Goal: Task Accomplishment & Management: Manage account settings

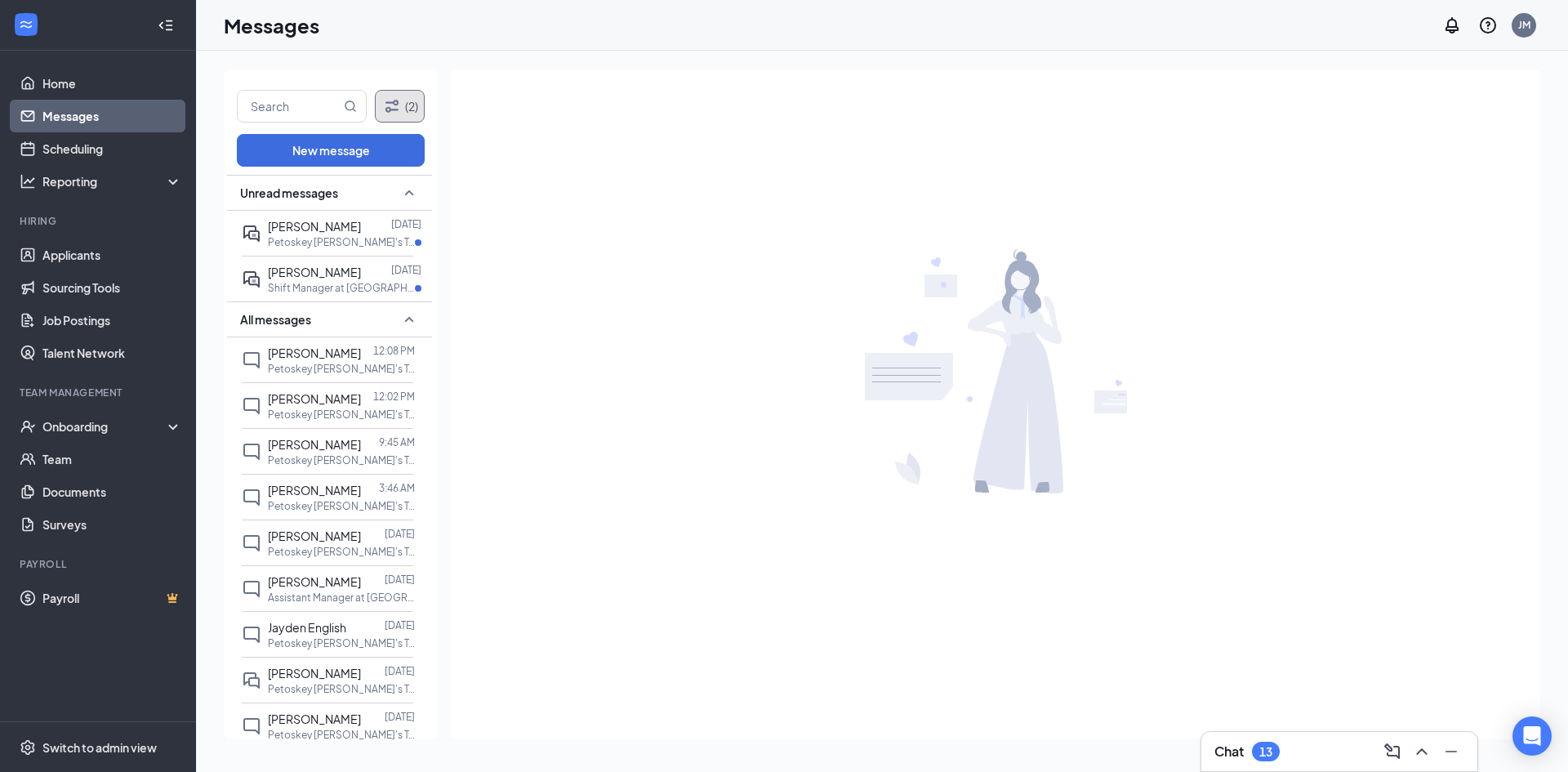
click at [412, 102] on button "(2)" at bounding box center [400, 106] width 50 height 33
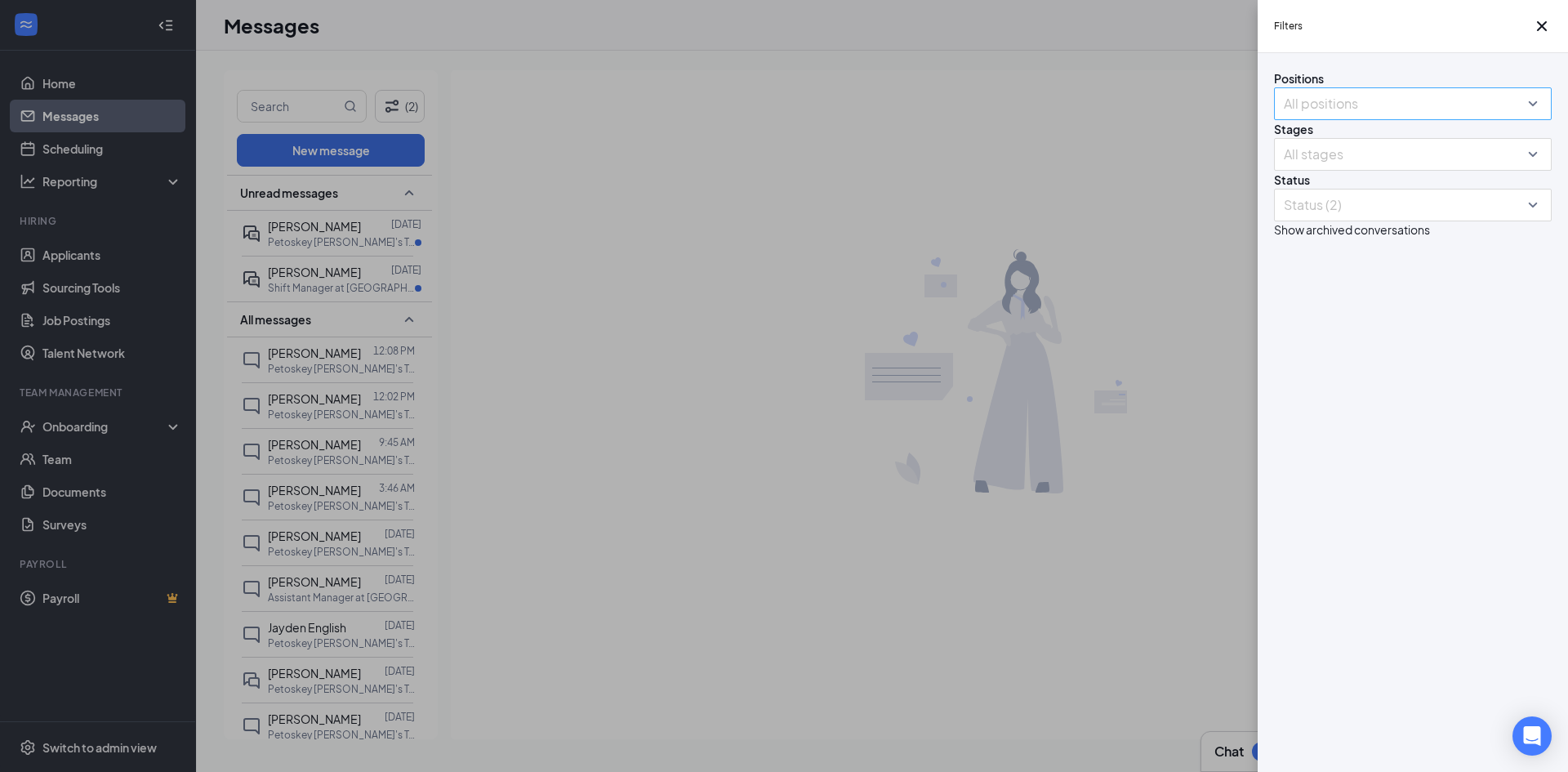
click at [1532, 120] on div "All positions" at bounding box center [1413, 103] width 277 height 33
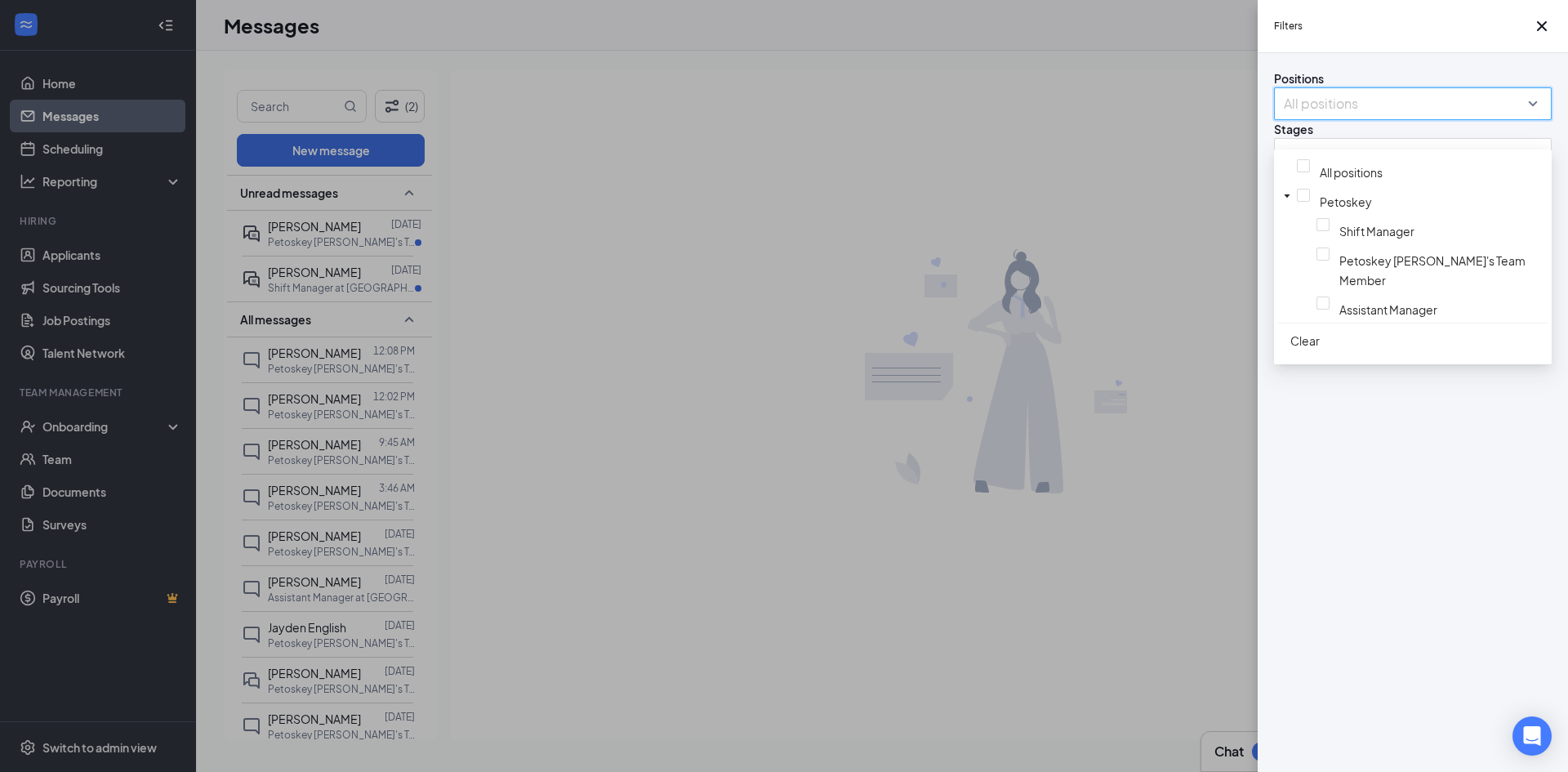
click at [1532, 120] on div "All positions" at bounding box center [1413, 103] width 277 height 33
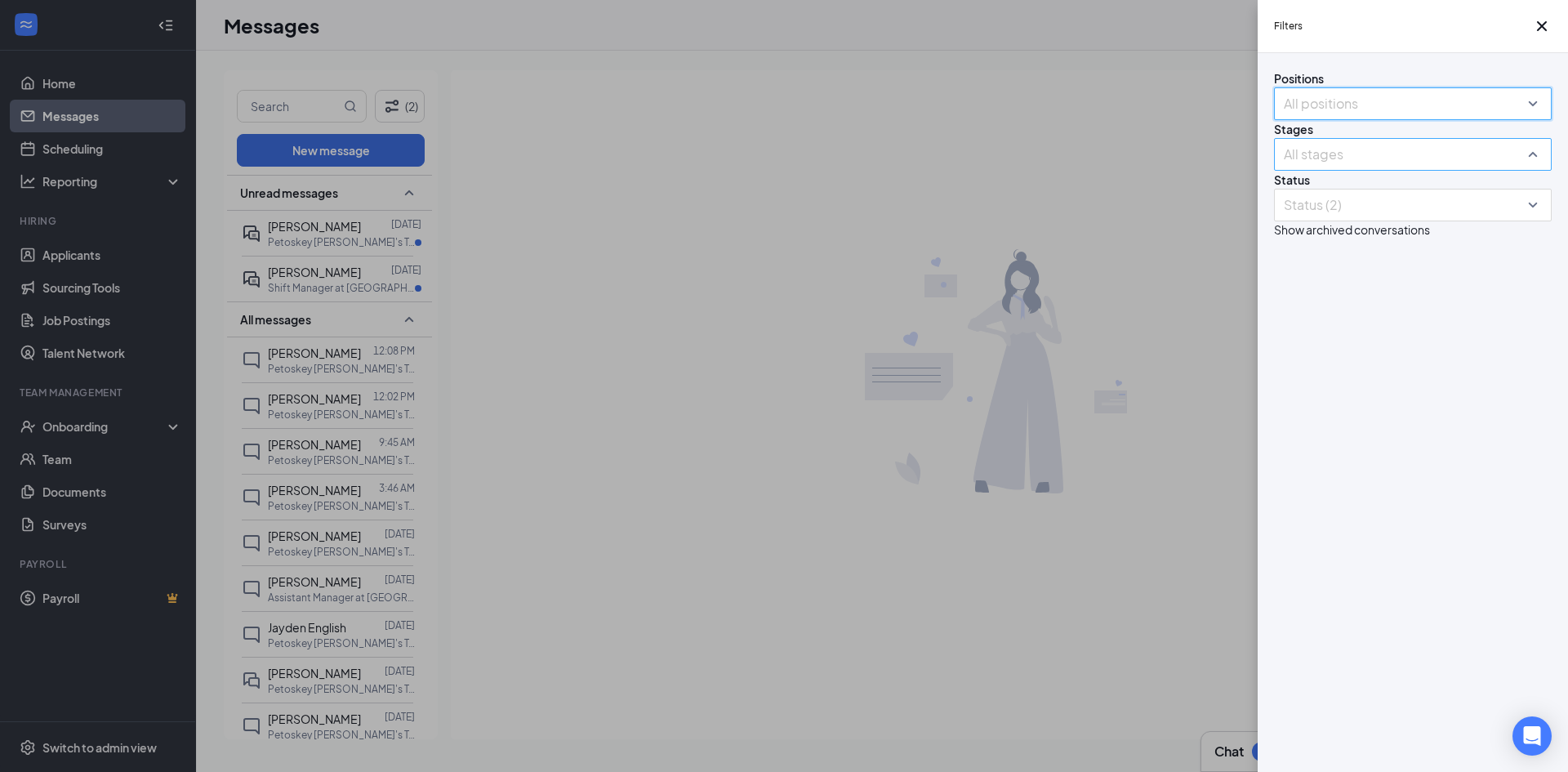
click at [1534, 170] on div "All stages" at bounding box center [1413, 154] width 277 height 33
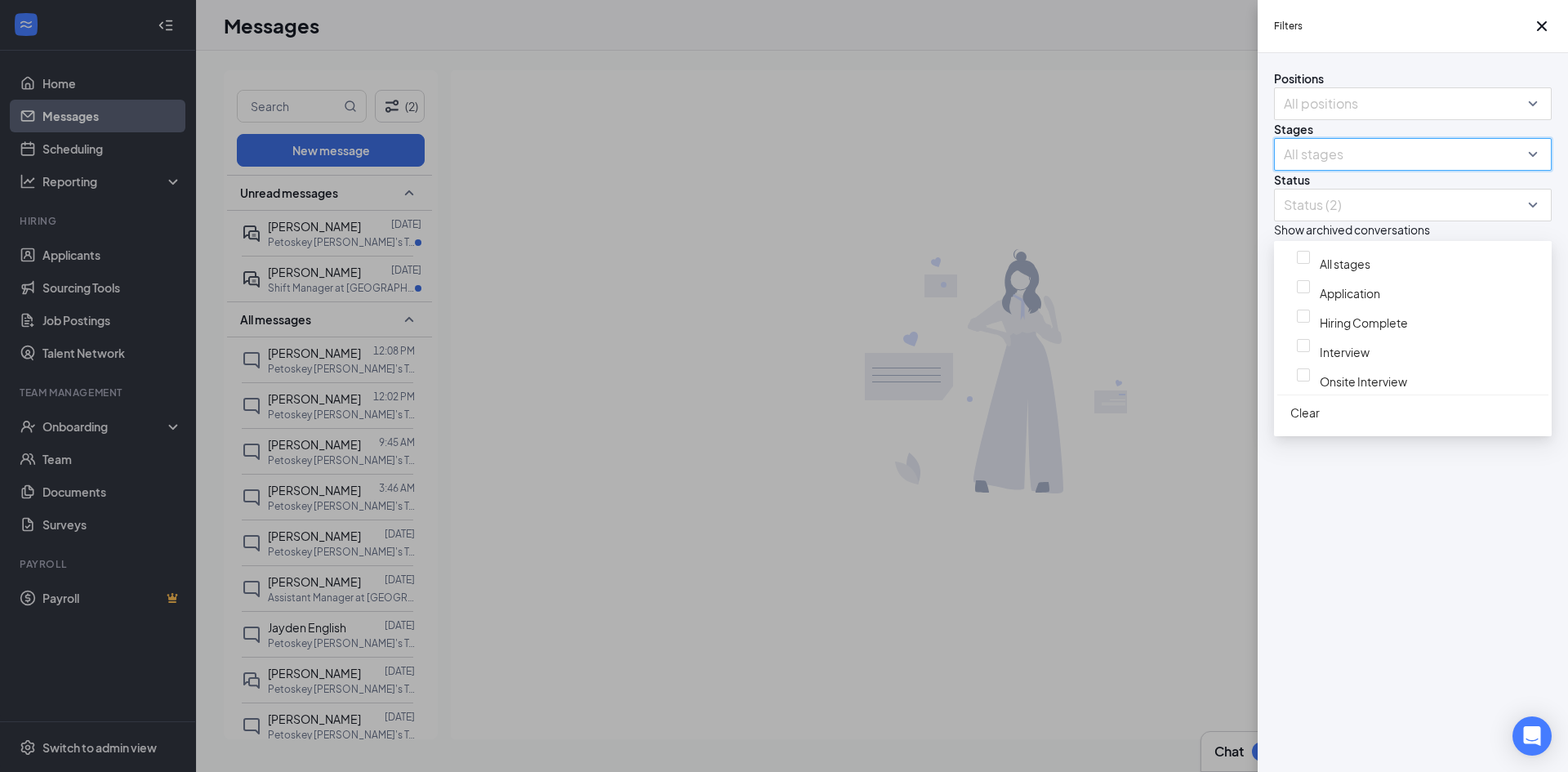
click at [1534, 170] on div "All stages" at bounding box center [1413, 154] width 277 height 33
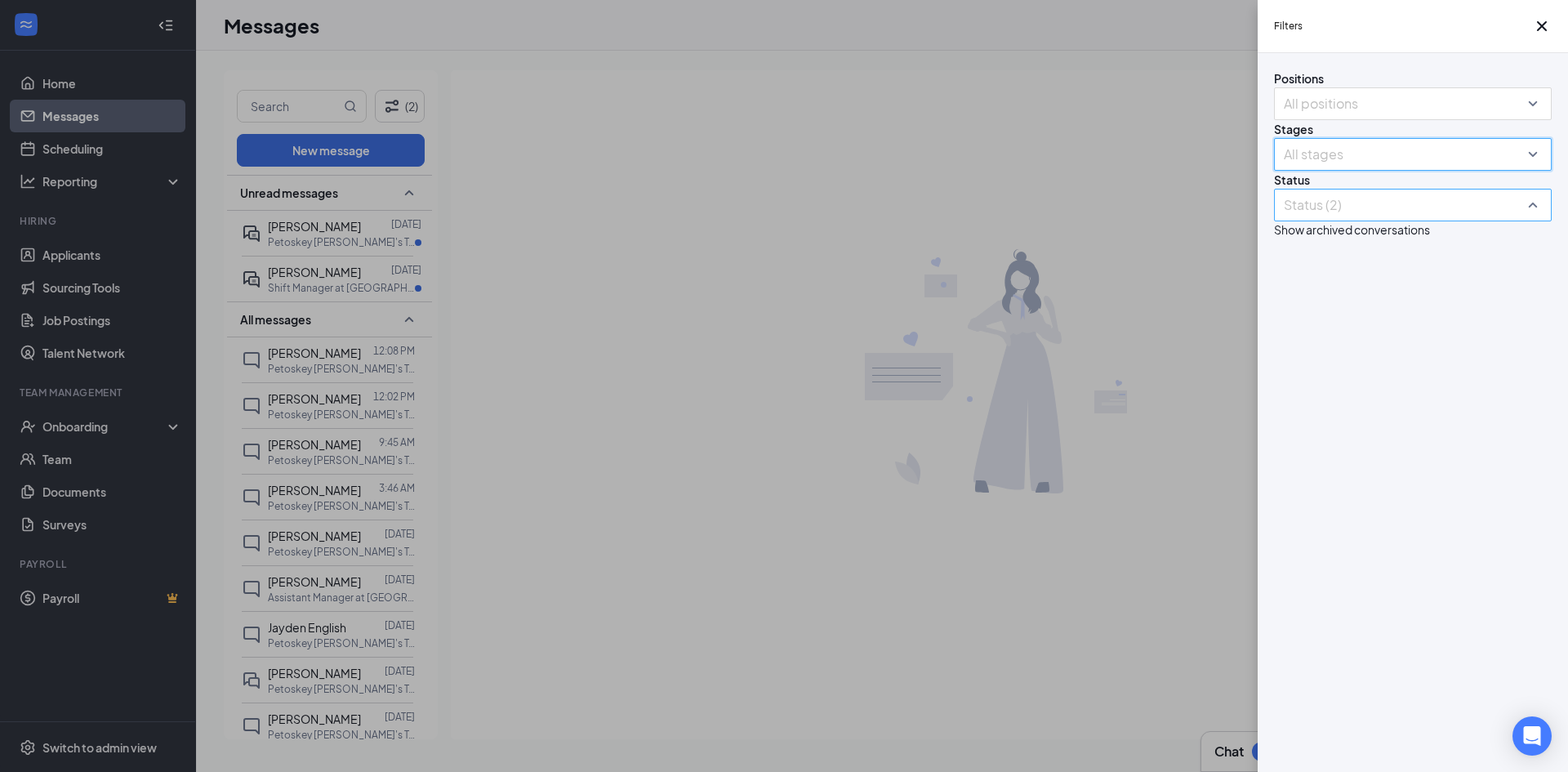
click at [1532, 222] on div "Status (2)" at bounding box center [1413, 205] width 277 height 33
click at [1533, 222] on div "Status (2)" at bounding box center [1413, 205] width 277 height 33
click at [958, 251] on div "Filters Positions All positions Stages All stages Status Status (2) Show archiv…" at bounding box center [784, 386] width 1568 height 772
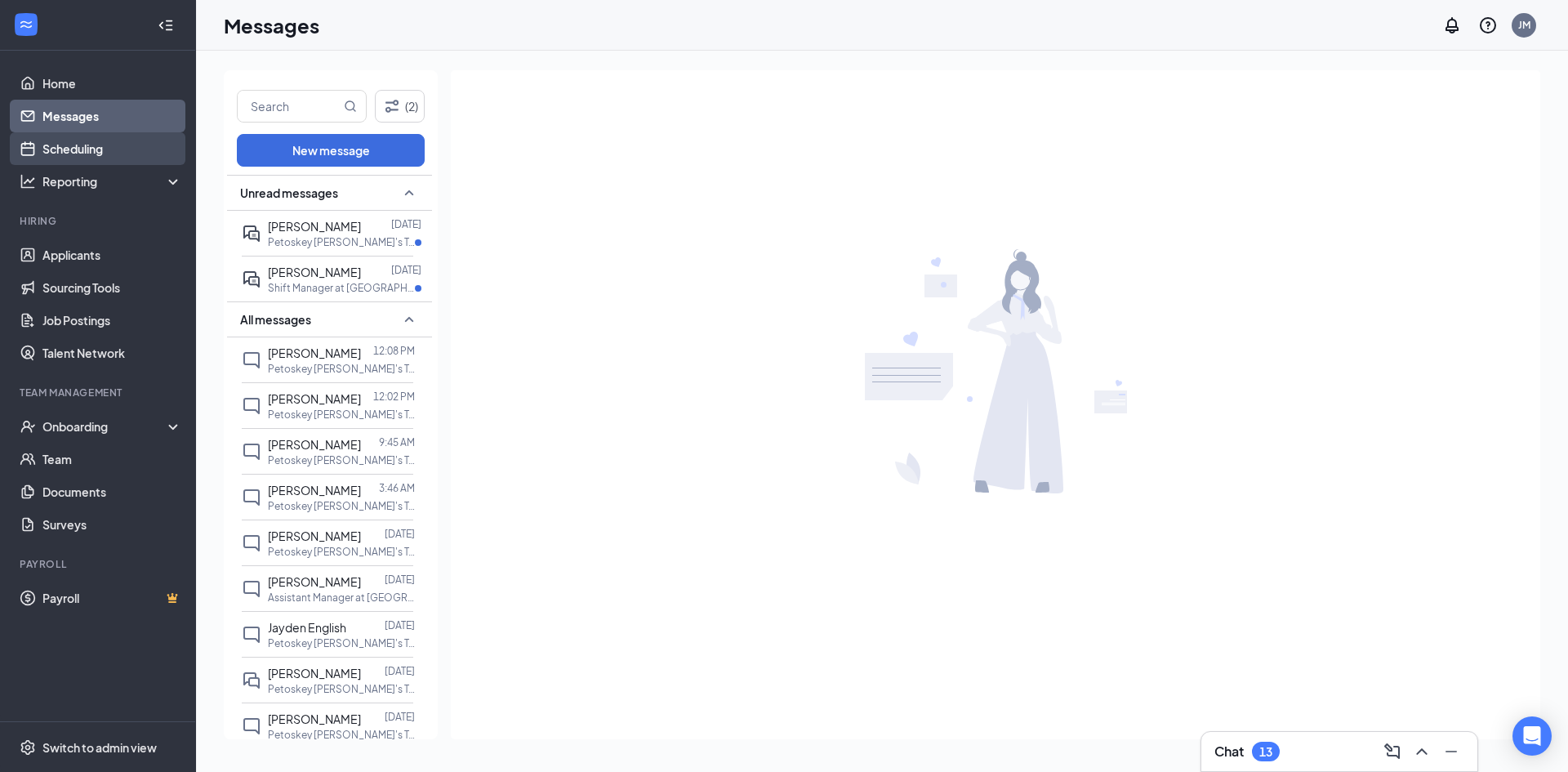
click at [67, 147] on link "Scheduling" at bounding box center [113, 148] width 140 height 33
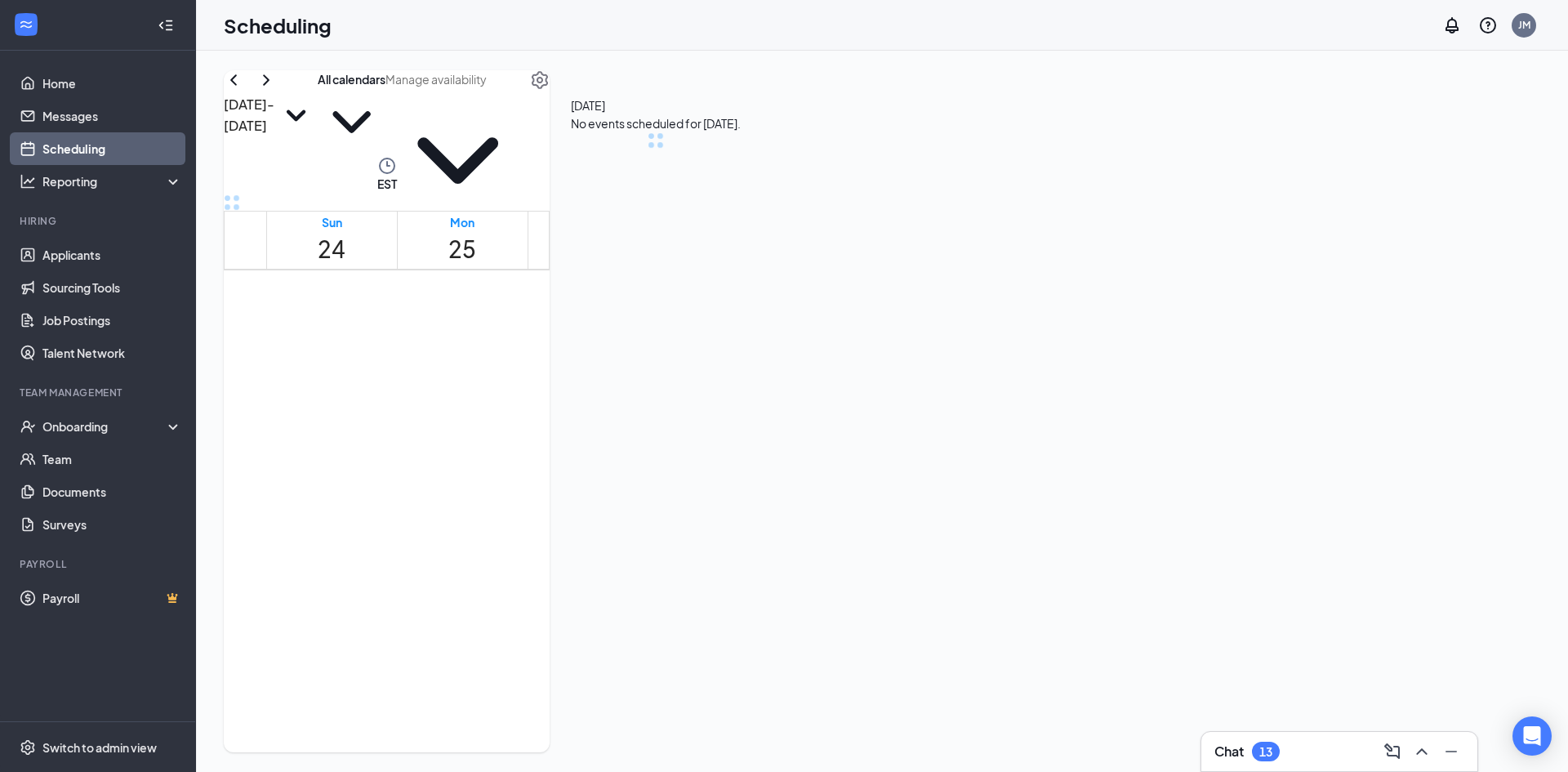
scroll to position [803, 0]
click at [1259, 756] on div "13" at bounding box center [1266, 752] width 28 height 20
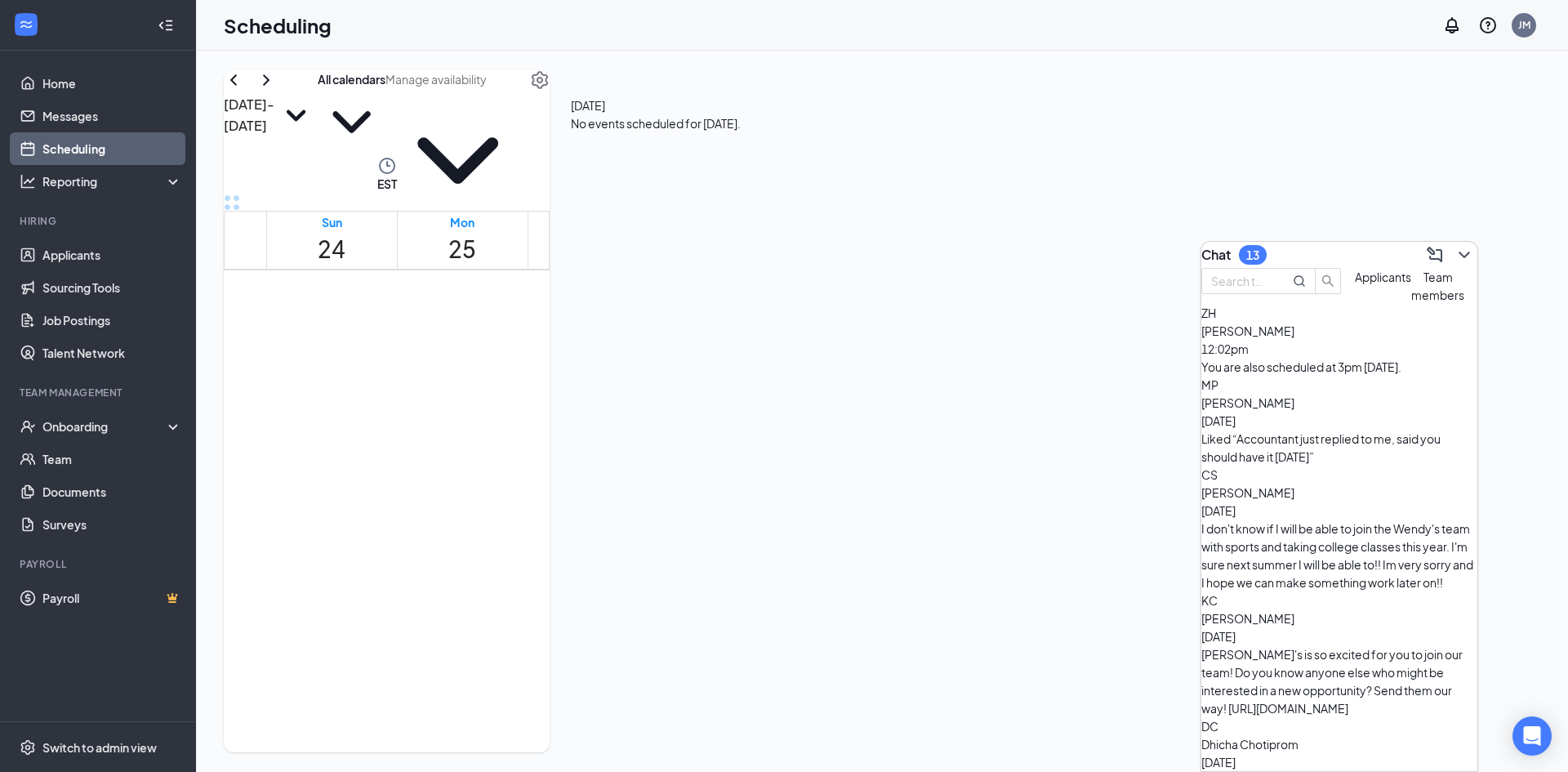
click at [1355, 284] on span "Applicants" at bounding box center [1383, 278] width 57 height 15
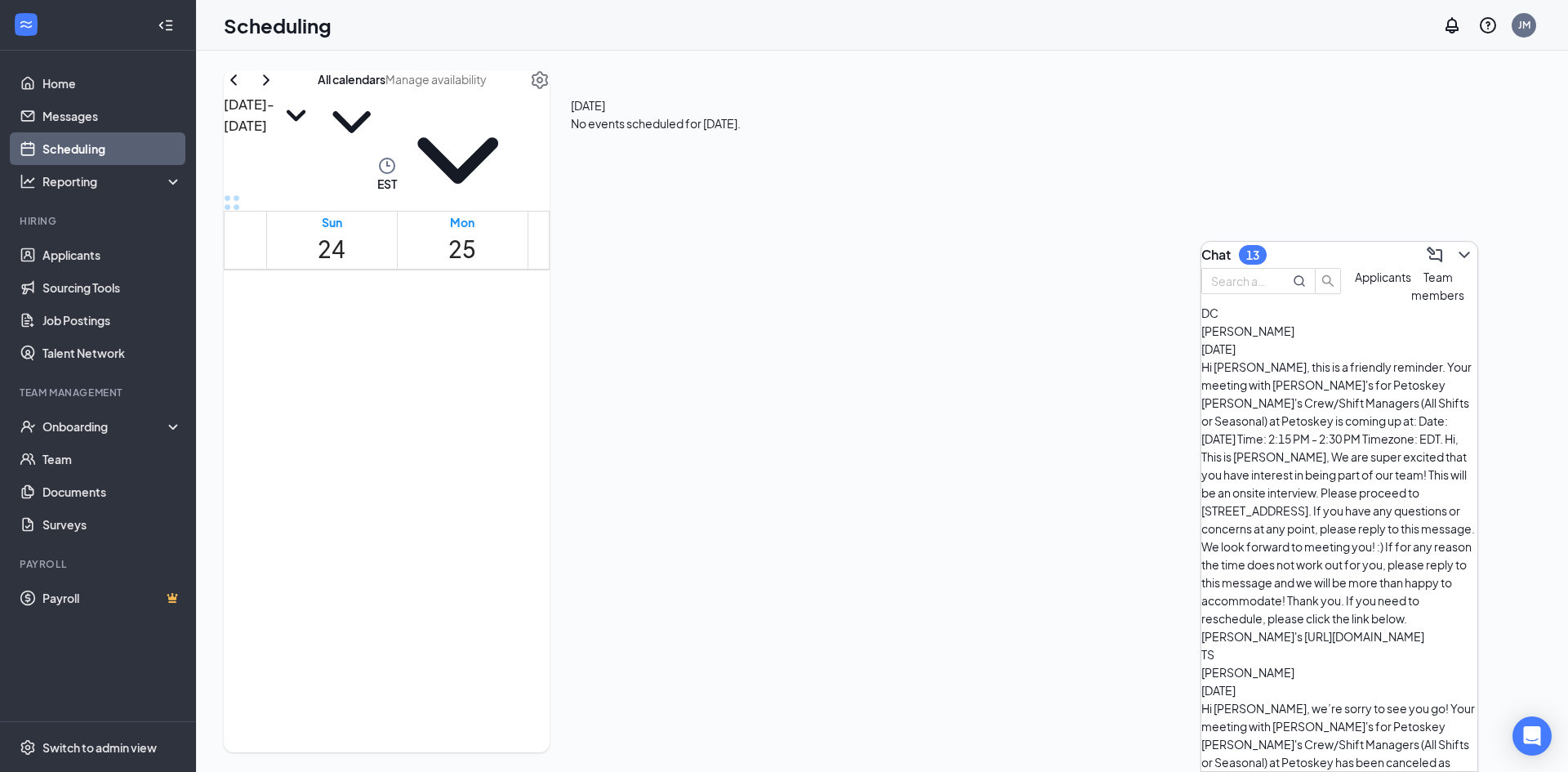
click at [1339, 663] on div "[PERSON_NAME] [DATE]" at bounding box center [1340, 681] width 277 height 36
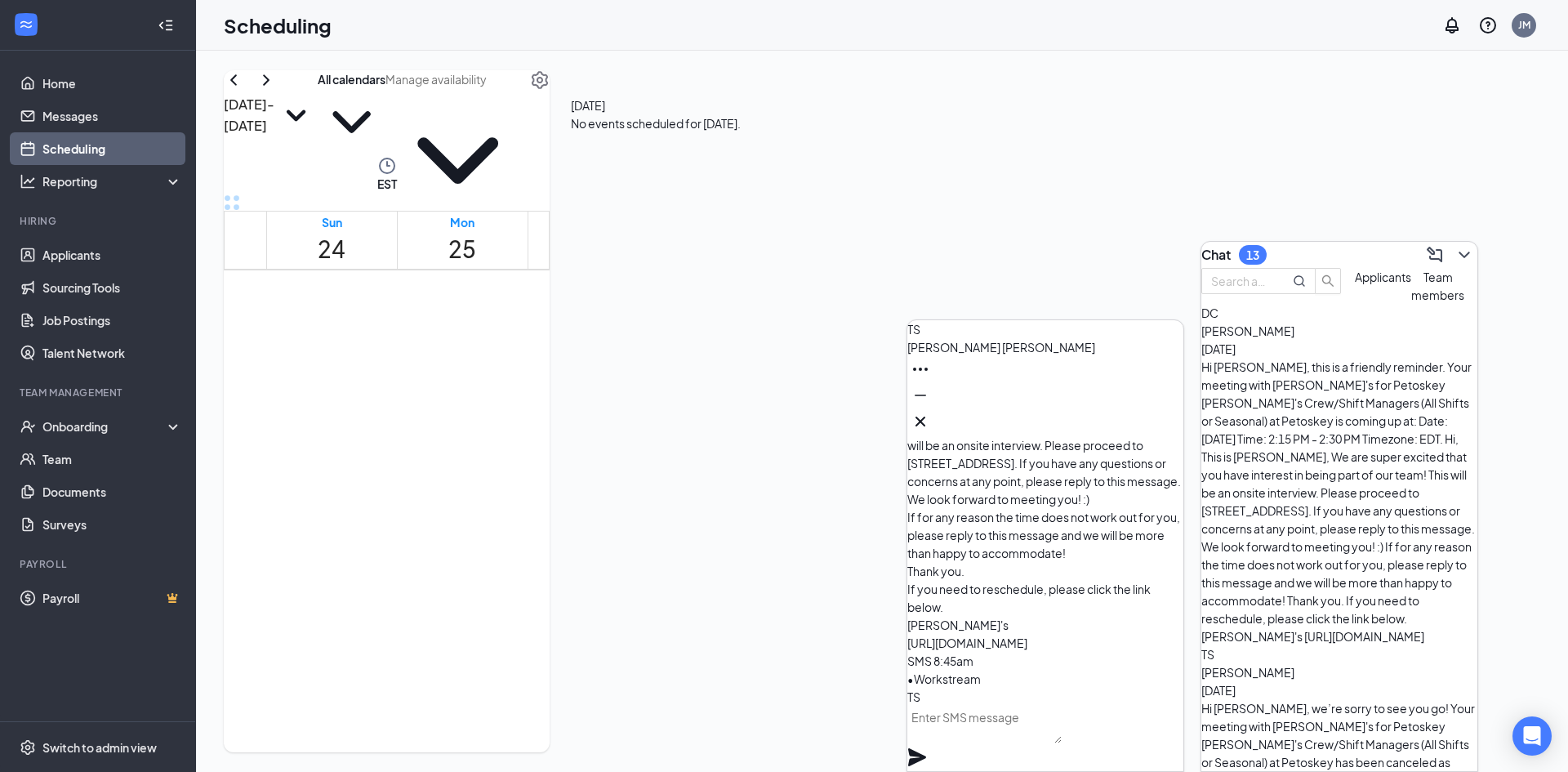
scroll to position [-245, 0]
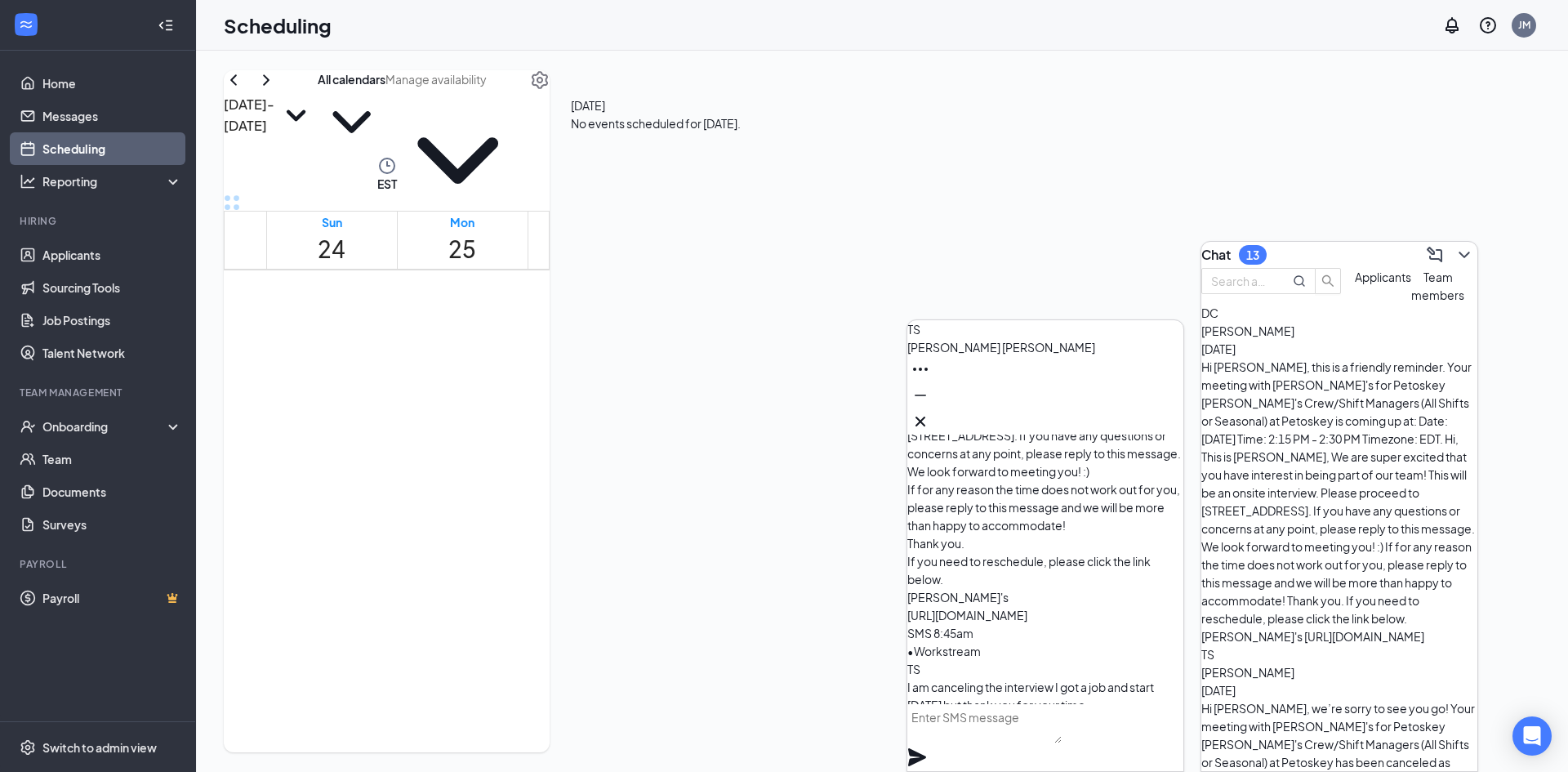
click at [926, 226] on icon "Company" at bounding box center [917, 219] width 16 height 15
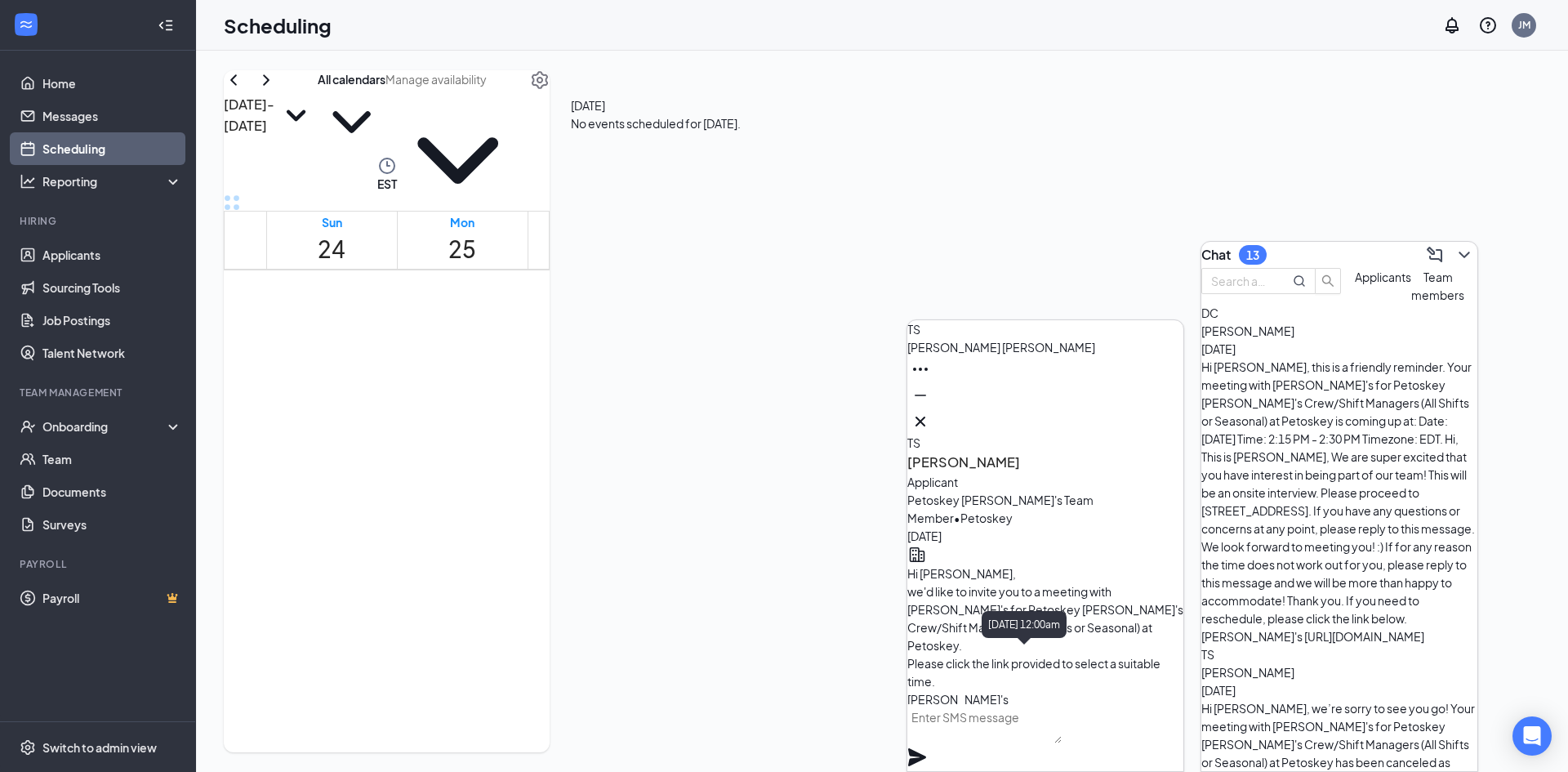
scroll to position [-1893, 0]
click at [1016, 569] on span "Hi [PERSON_NAME], we'd like to invite you to a meeting with [PERSON_NAME]'s for…" at bounding box center [1046, 645] width 277 height 158
click at [993, 566] on span "Hi [PERSON_NAME], we'd like to invite you to a meeting with [PERSON_NAME]'s for…" at bounding box center [1046, 645] width 277 height 158
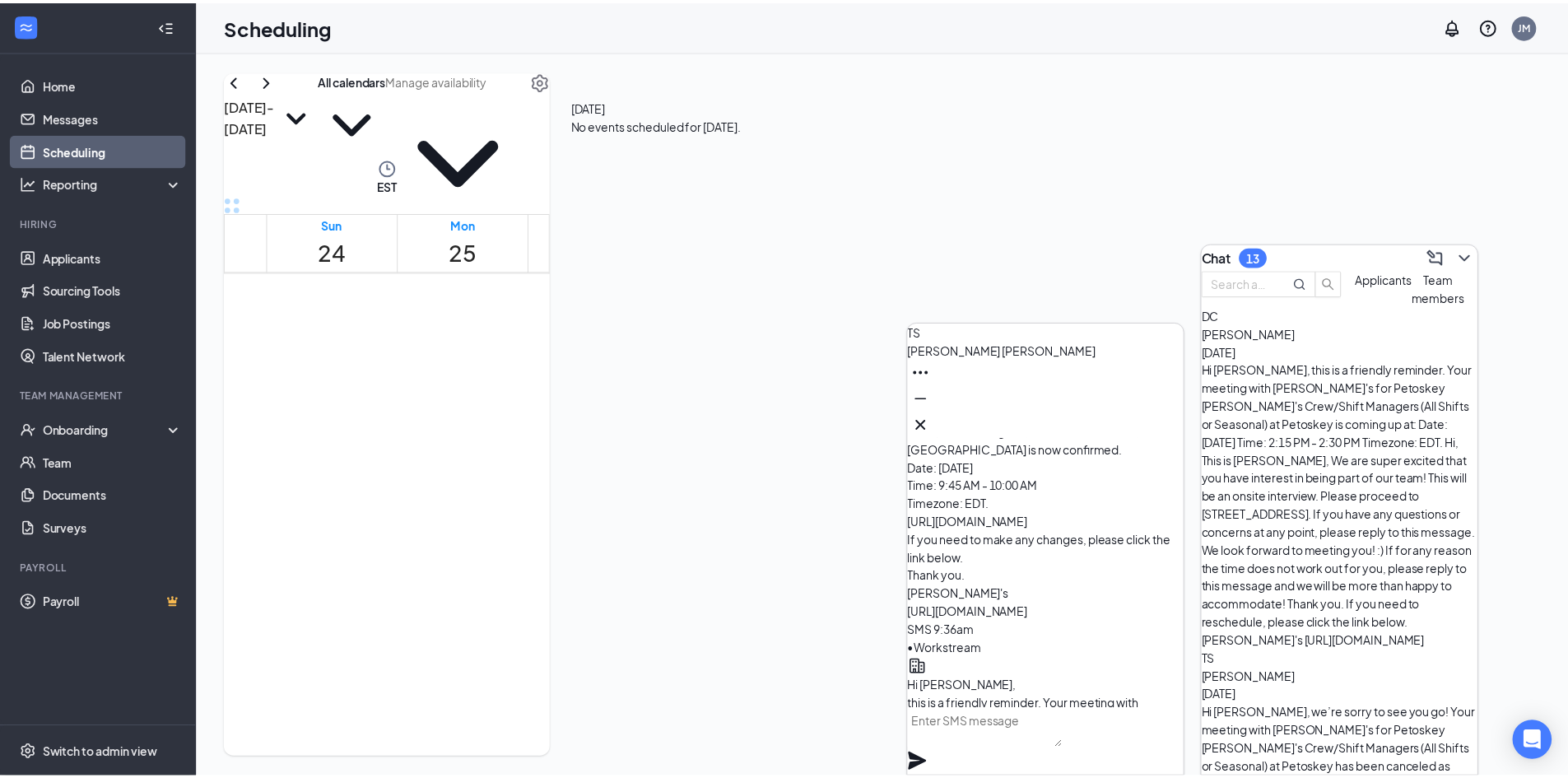
scroll to position [-1084, 0]
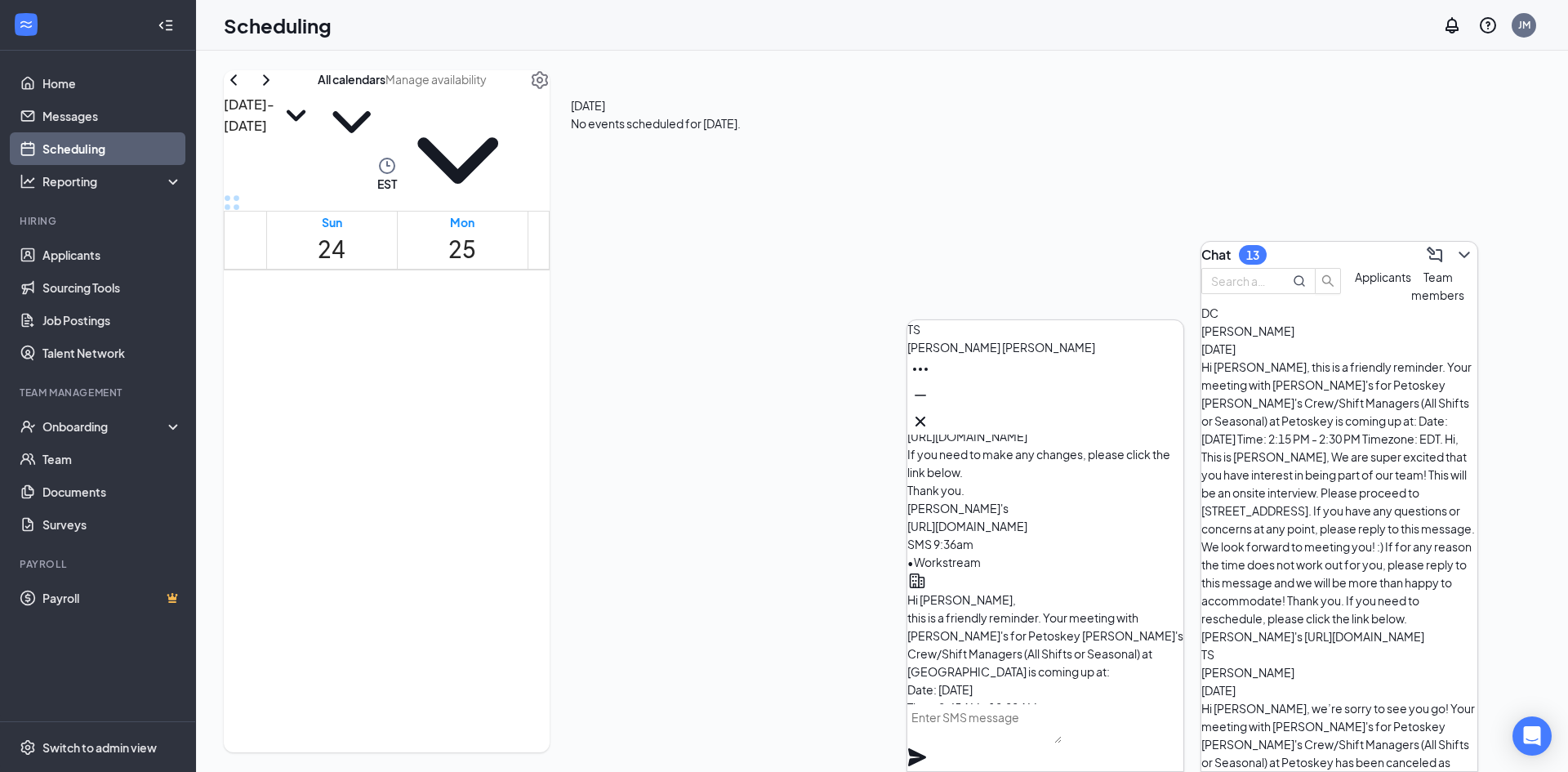
click at [1088, 37] on div "Scheduling JM" at bounding box center [883, 25] width 1372 height 50
click at [1294, 37] on div "Scheduling JM" at bounding box center [883, 25] width 1372 height 50
click at [1455, 246] on icon "ChevronDown" at bounding box center [1465, 254] width 20 height 20
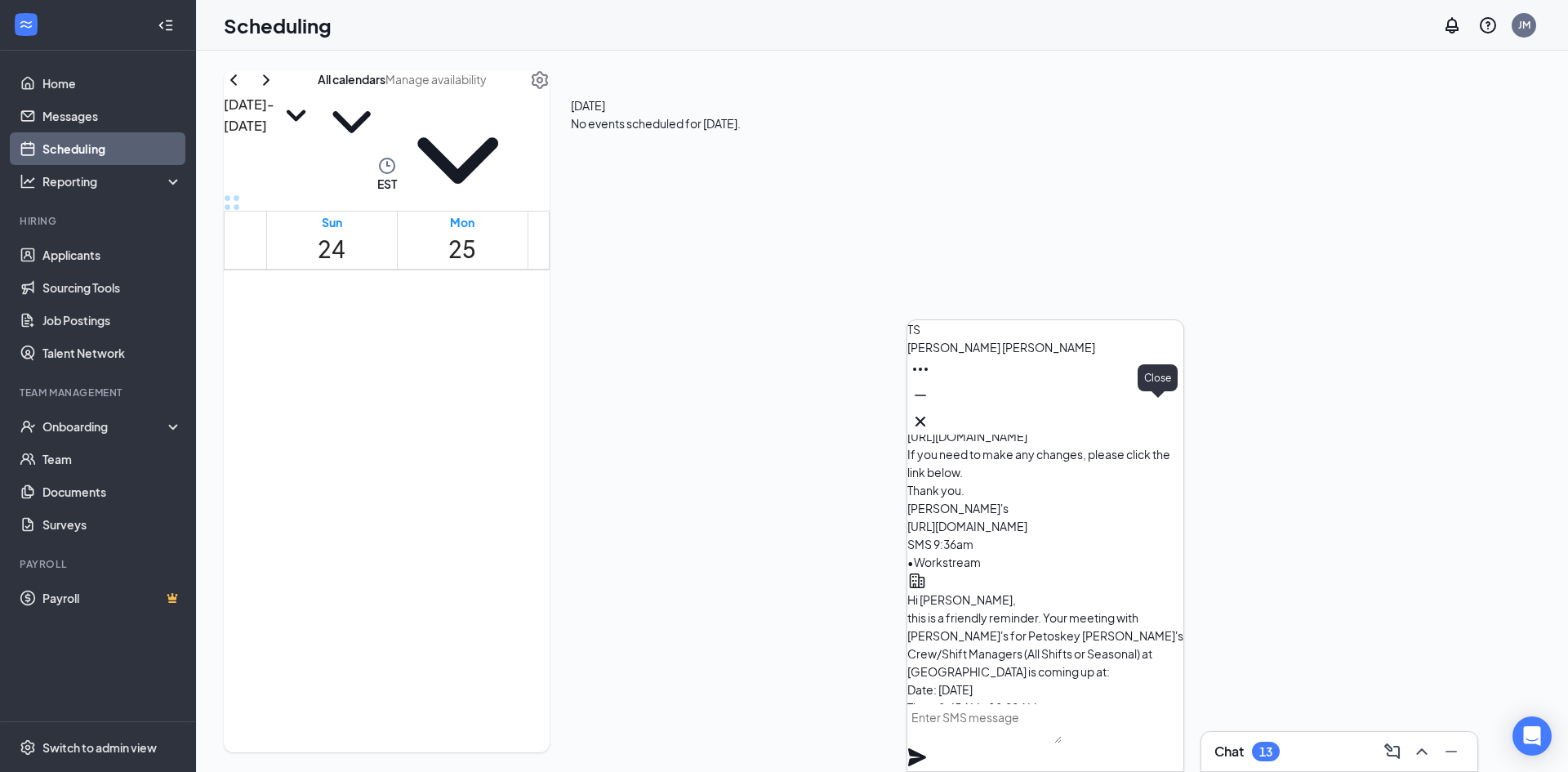
click at [930, 416] on icon "Cross" at bounding box center [920, 421] width 20 height 20
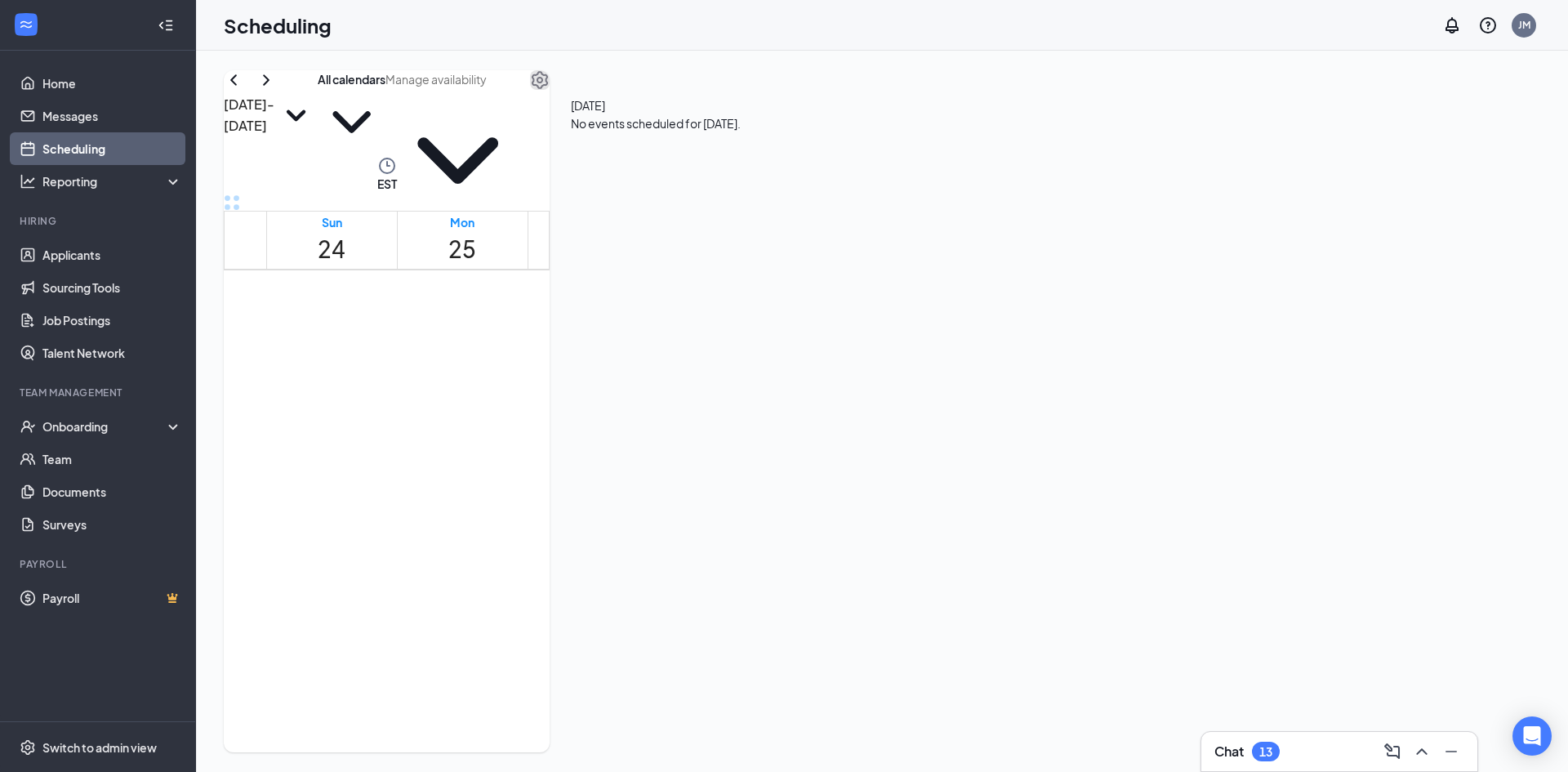
click at [548, 89] on icon "Settings" at bounding box center [540, 79] width 17 height 18
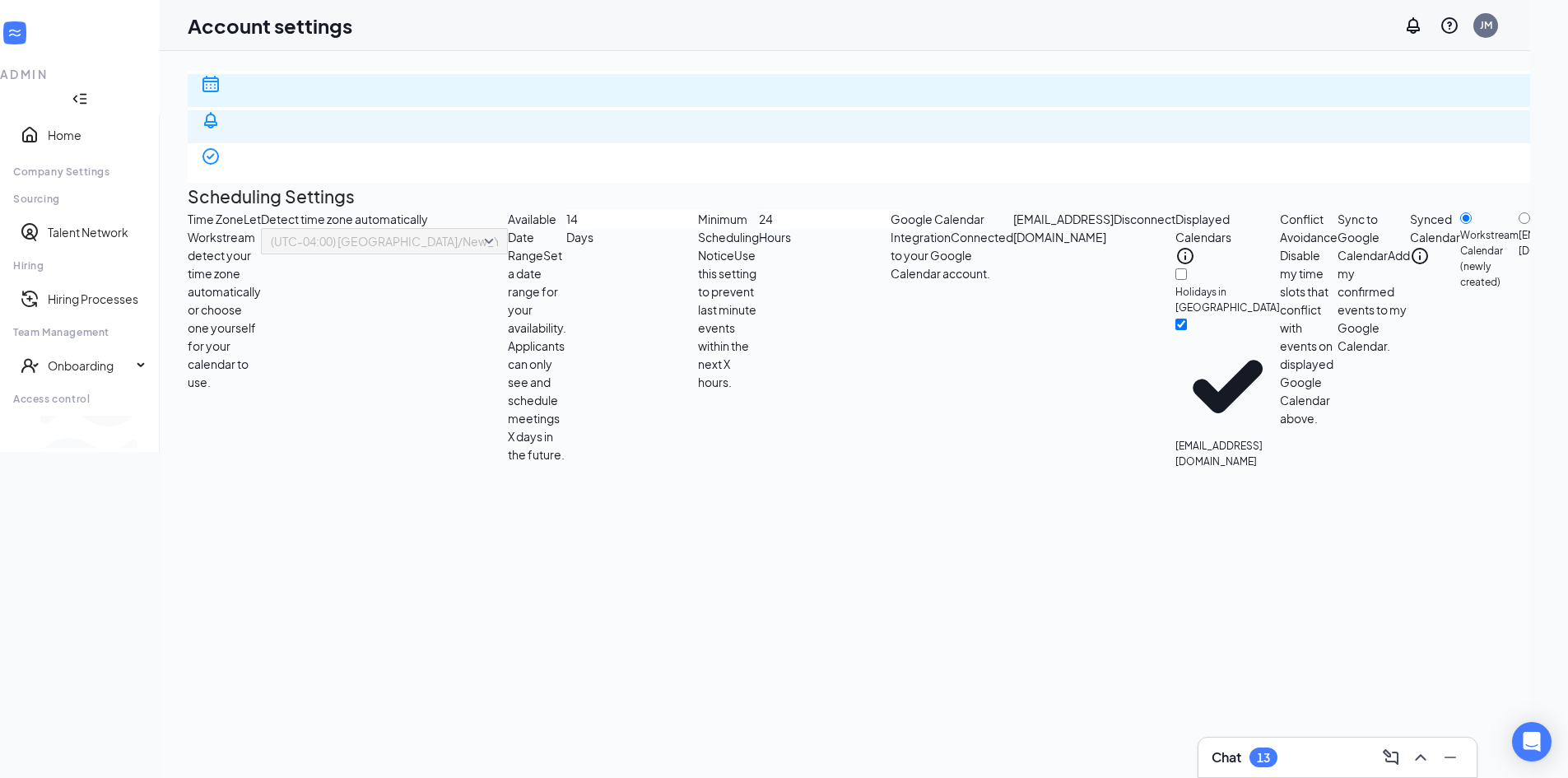
click at [360, 163] on div "Notification settings" at bounding box center [951, 179] width 1499 height 33
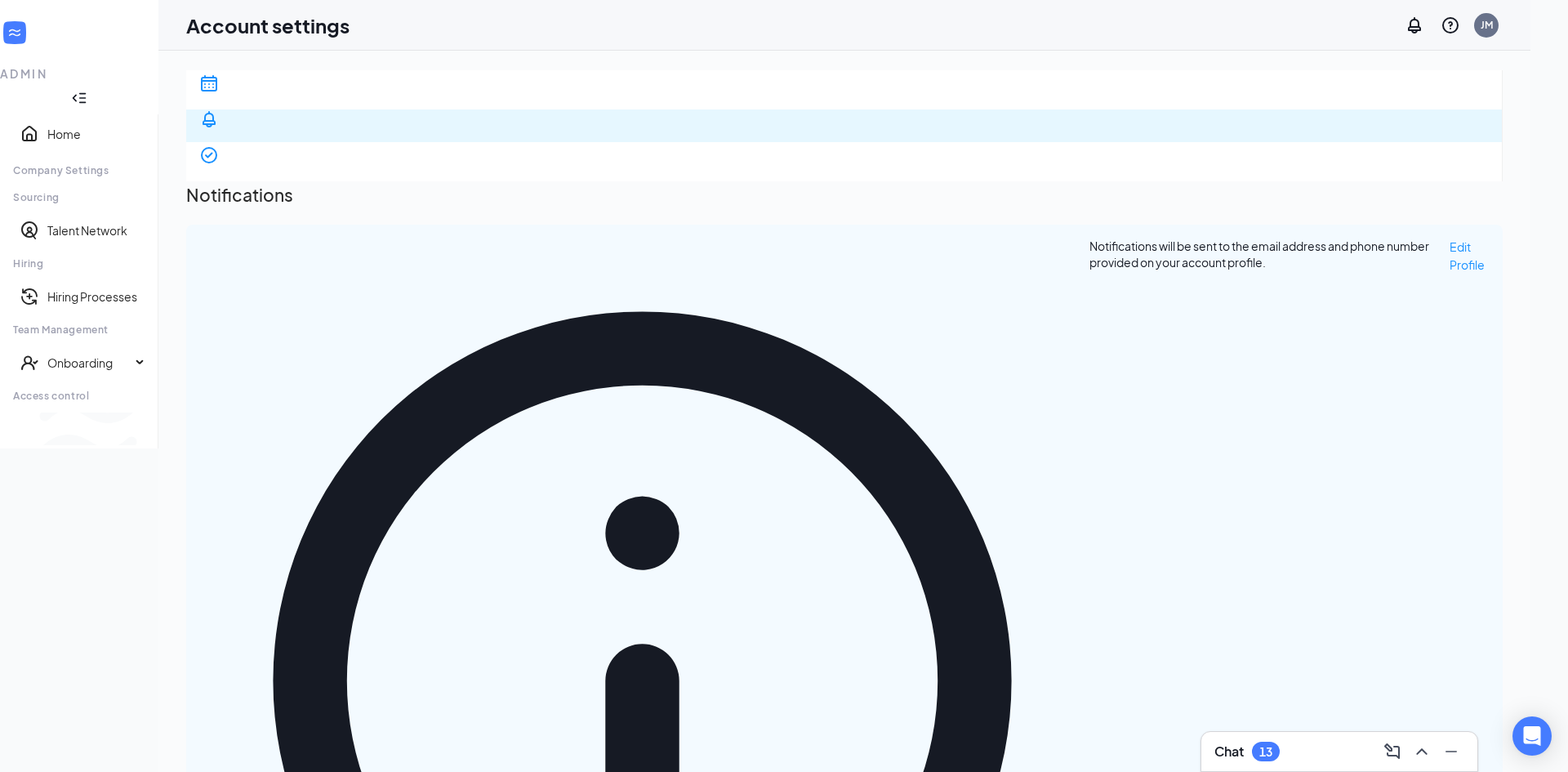
click at [1450, 239] on span "Edit Profile" at bounding box center [1467, 255] width 35 height 33
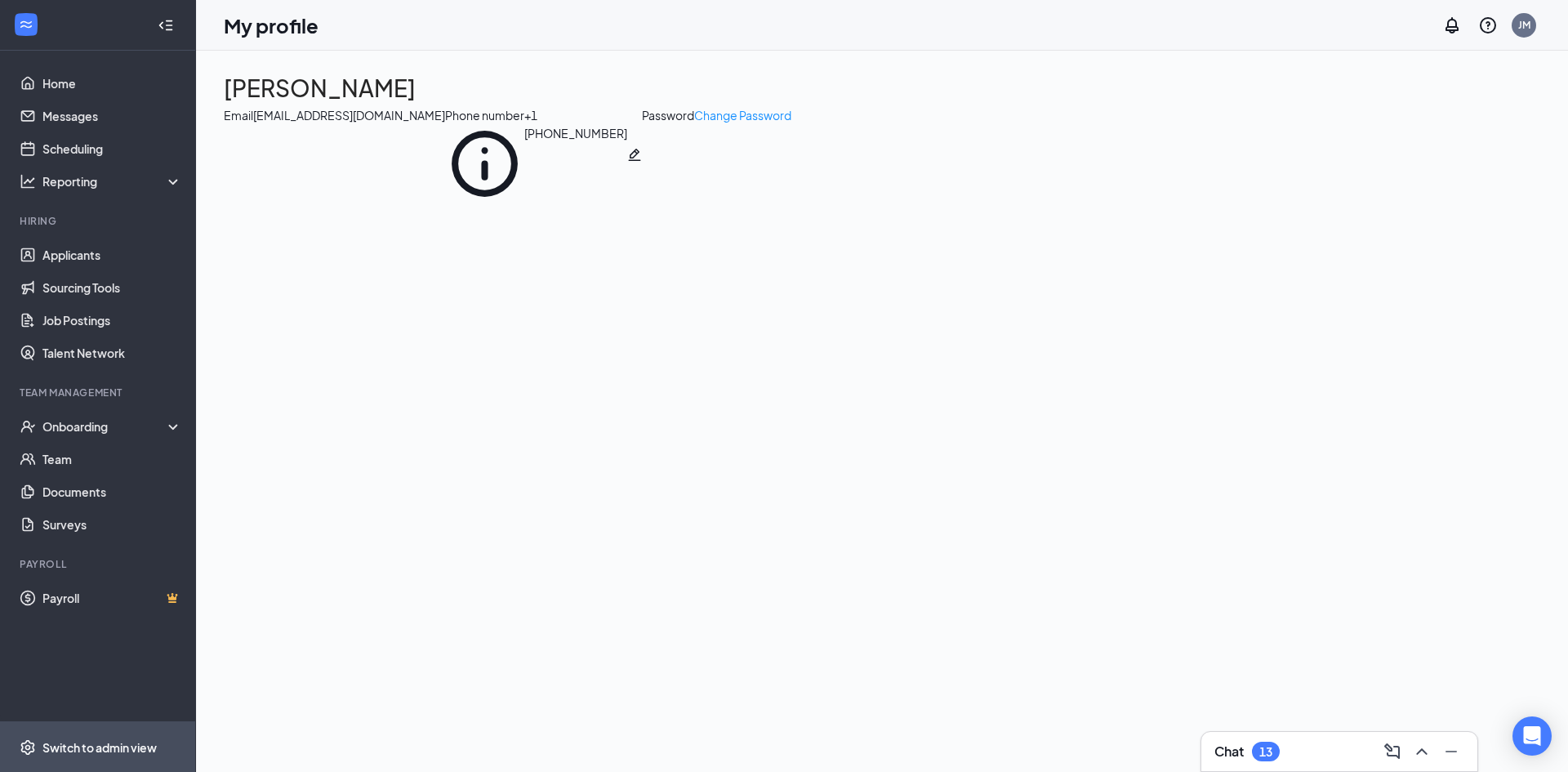
click at [131, 754] on div "Switch to admin view" at bounding box center [100, 748] width 115 height 17
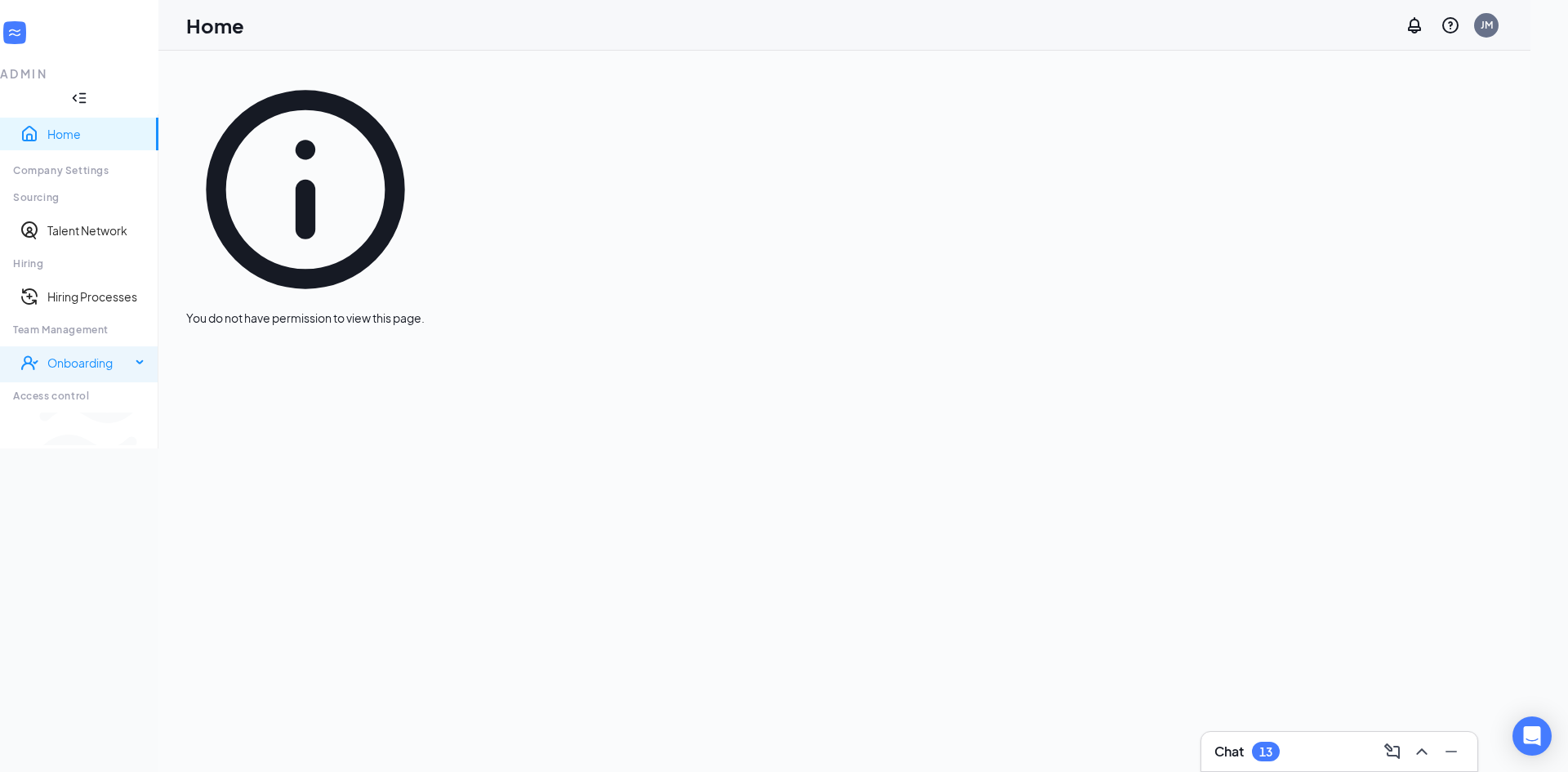
click at [77, 355] on div "Onboarding" at bounding box center [88, 363] width 83 height 17
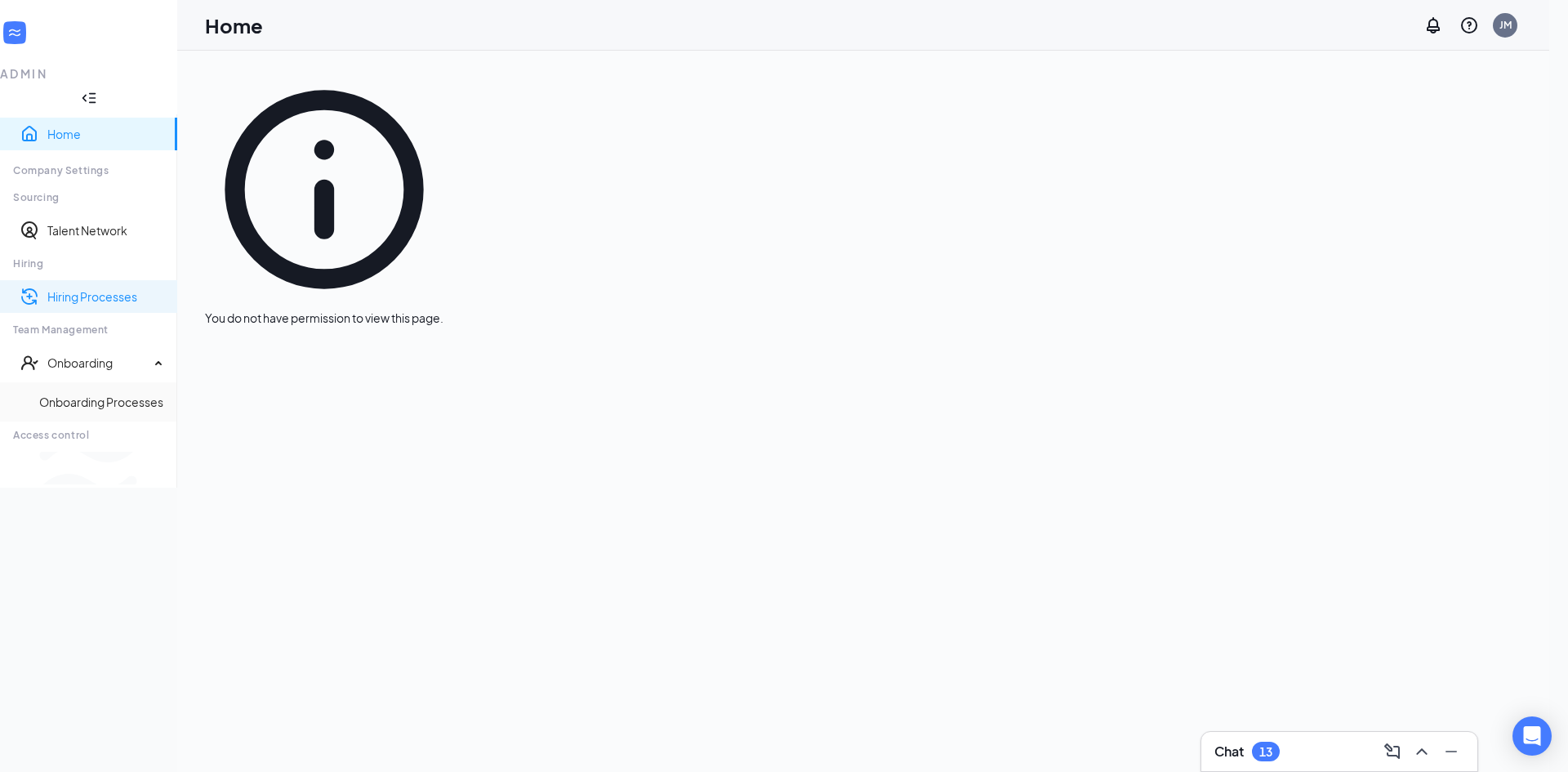
click at [89, 289] on link "Hiring Processes" at bounding box center [105, 297] width 116 height 17
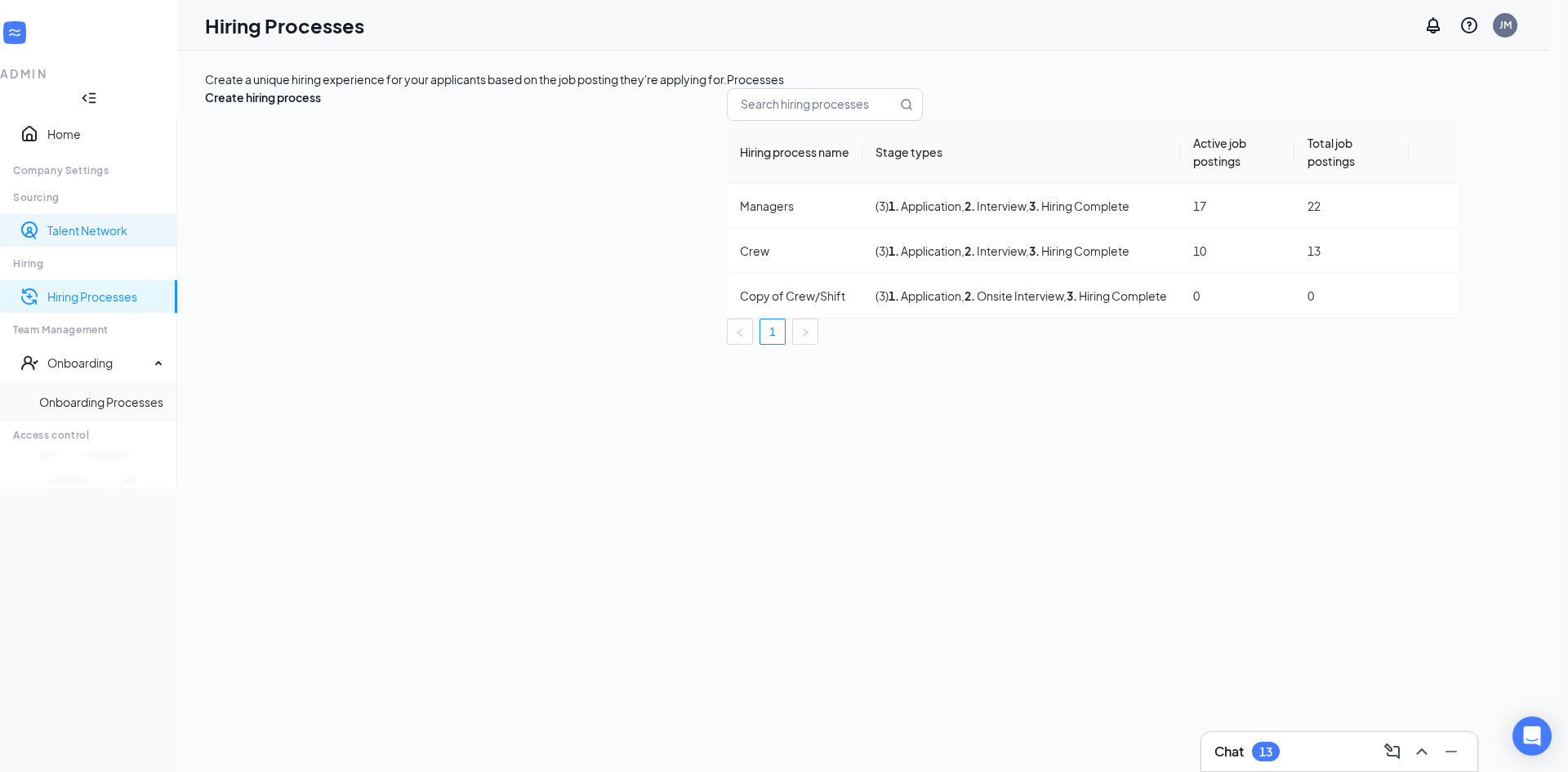
click at [60, 223] on link "Talent Network" at bounding box center [105, 231] width 116 height 17
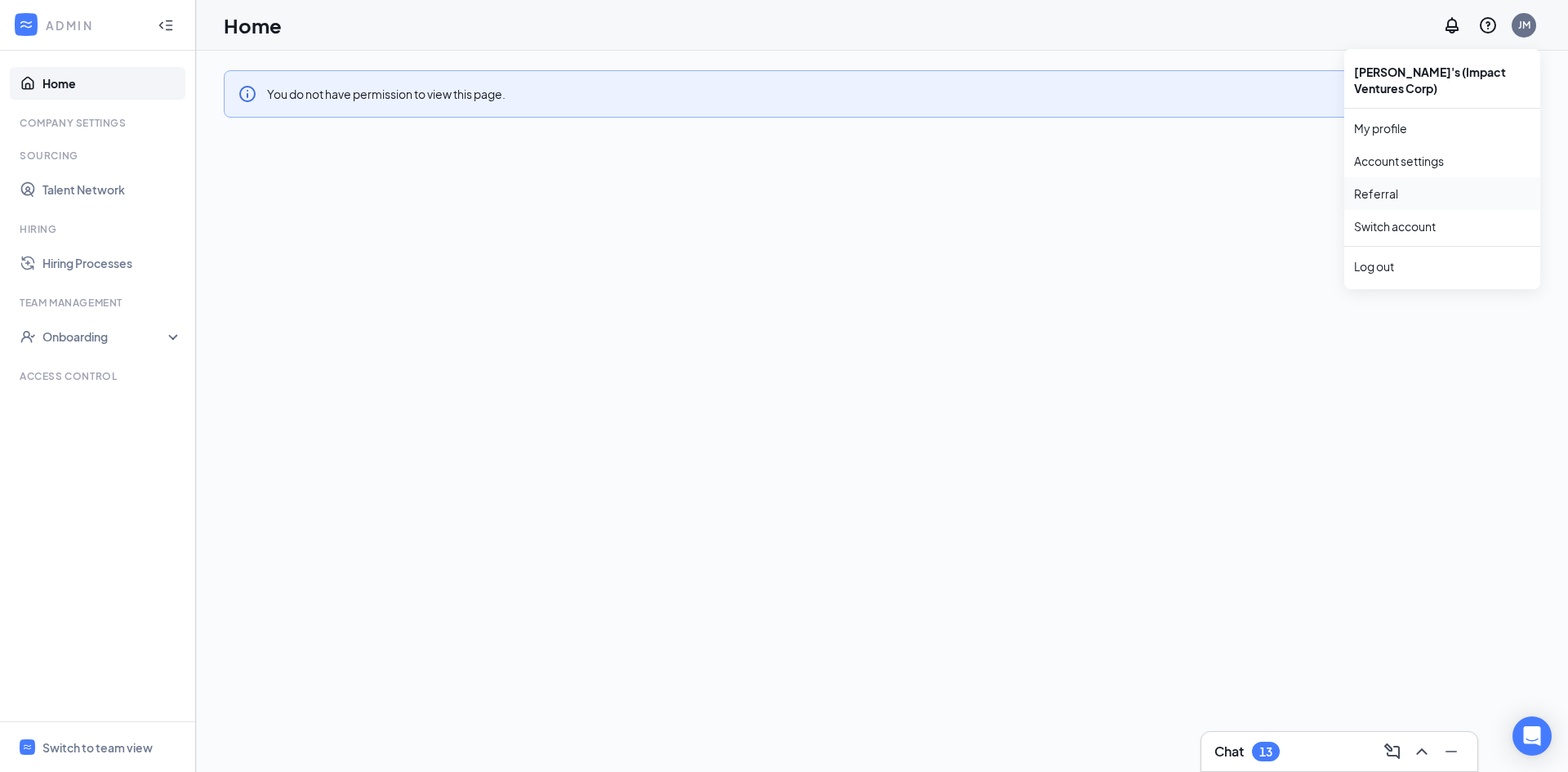
click at [1372, 195] on link "Referral" at bounding box center [1443, 194] width 177 height 17
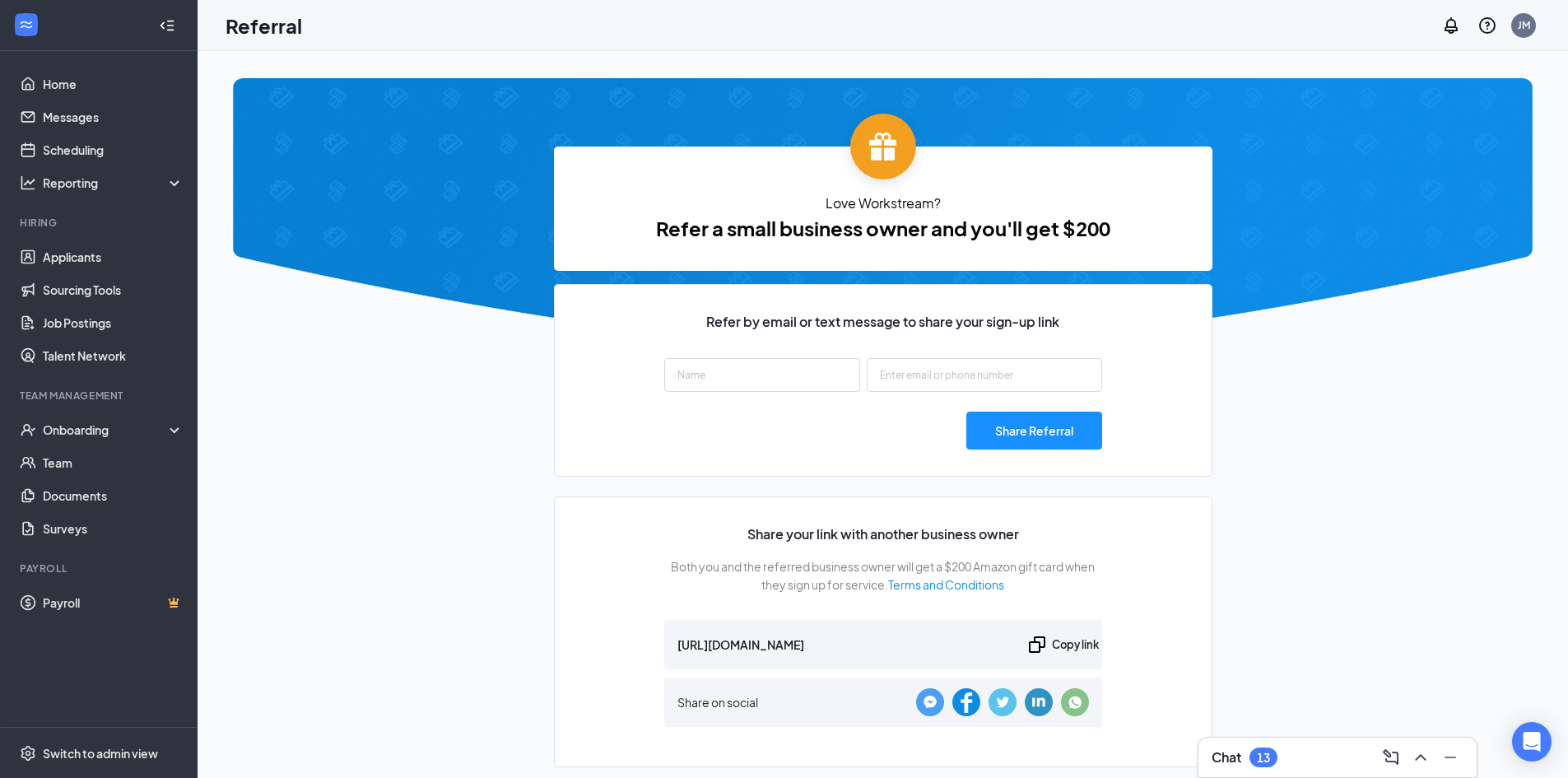
type input "https://signup.workstream.us/refer/28fcdf28"
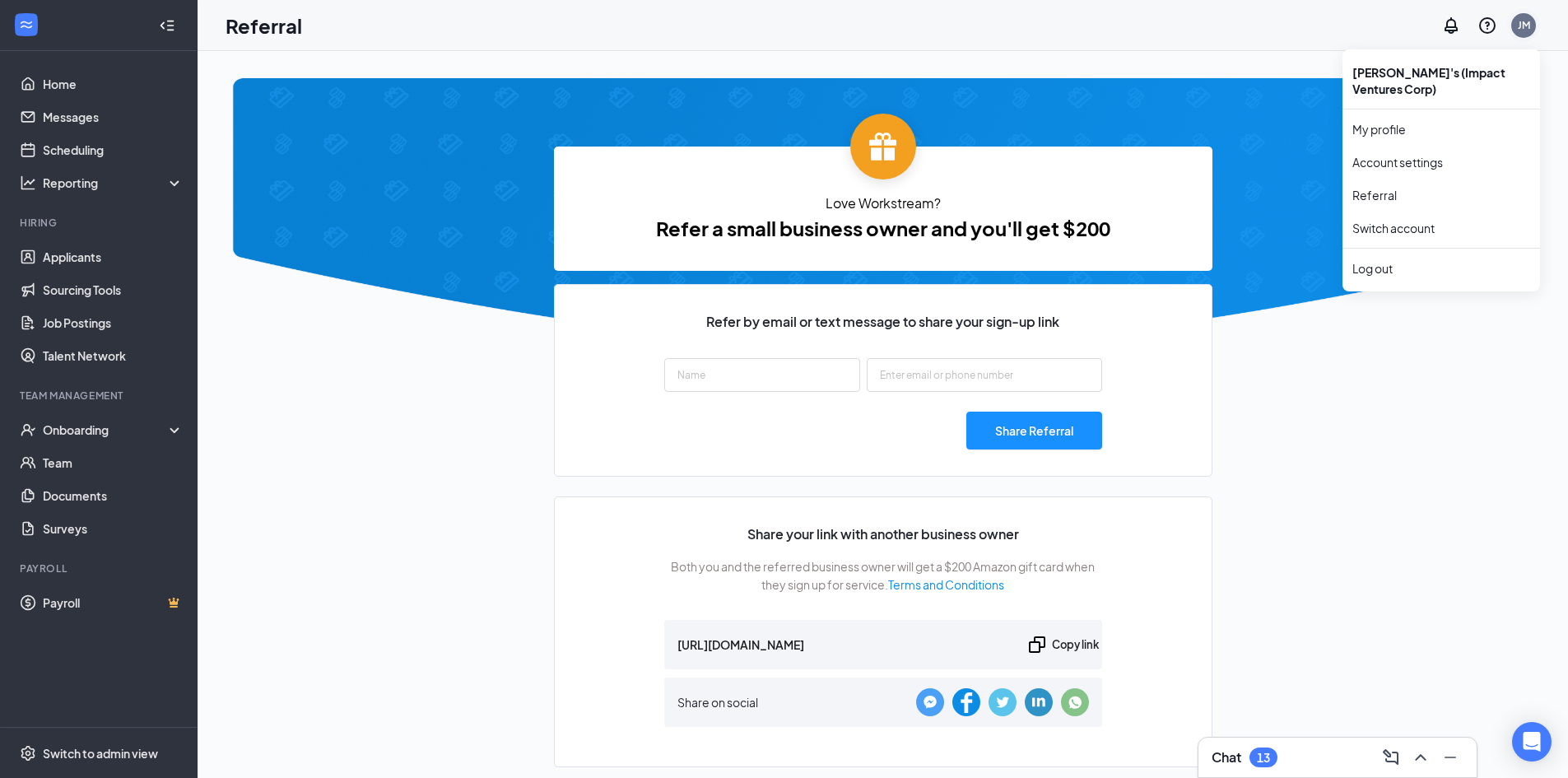
click at [1528, 23] on div "JM" at bounding box center [1524, 24] width 12 height 14
click at [1416, 124] on link "My profile" at bounding box center [1441, 130] width 178 height 17
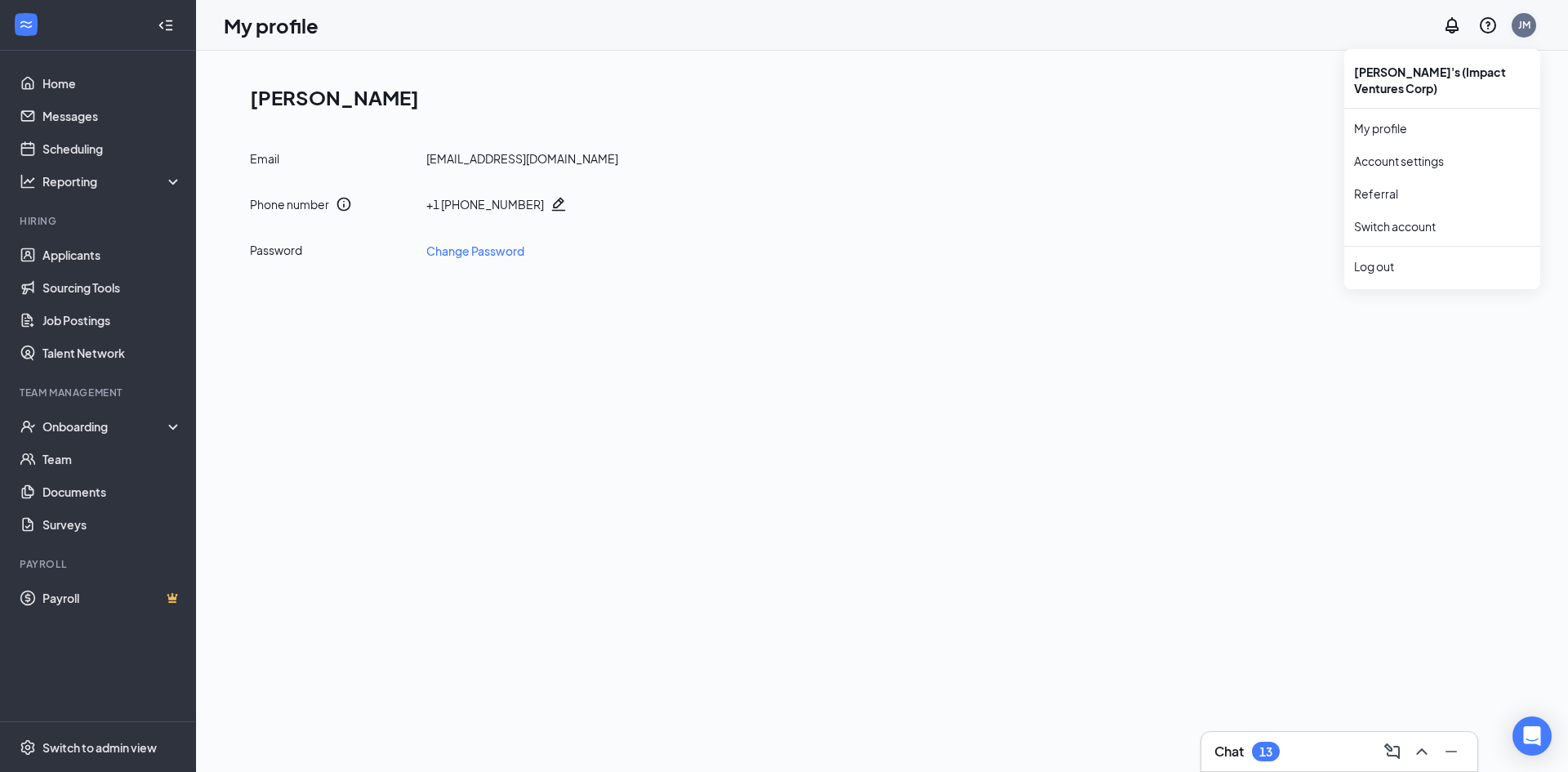
click at [1521, 25] on div "JM" at bounding box center [1524, 24] width 12 height 14
click at [1429, 160] on link "Account settings" at bounding box center [1443, 161] width 177 height 17
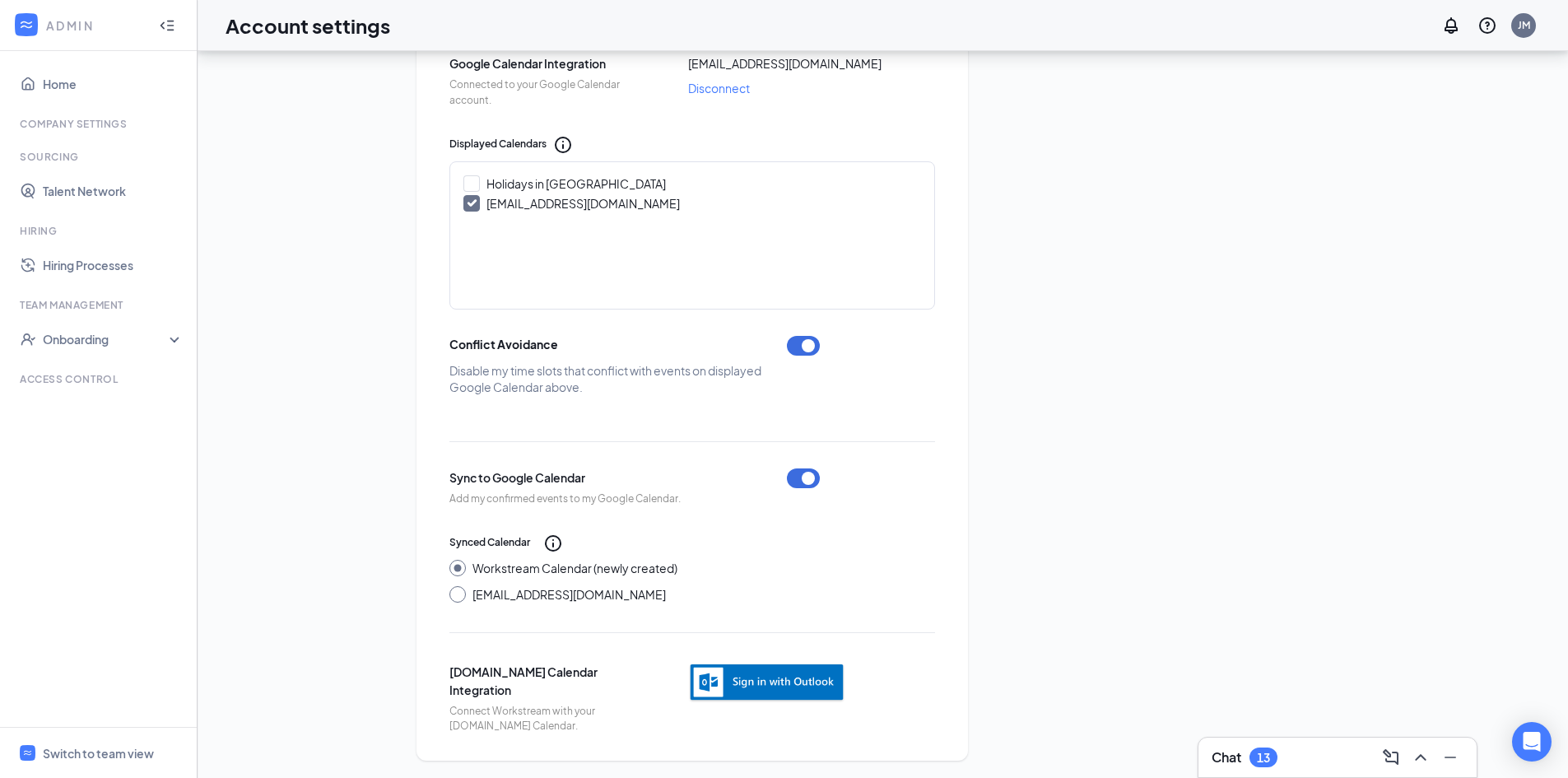
scroll to position [504, 0]
drag, startPoint x: 98, startPoint y: 342, endPoint x: 110, endPoint y: 333, distance: 15.0
click at [99, 340] on div "Onboarding" at bounding box center [106, 340] width 127 height 17
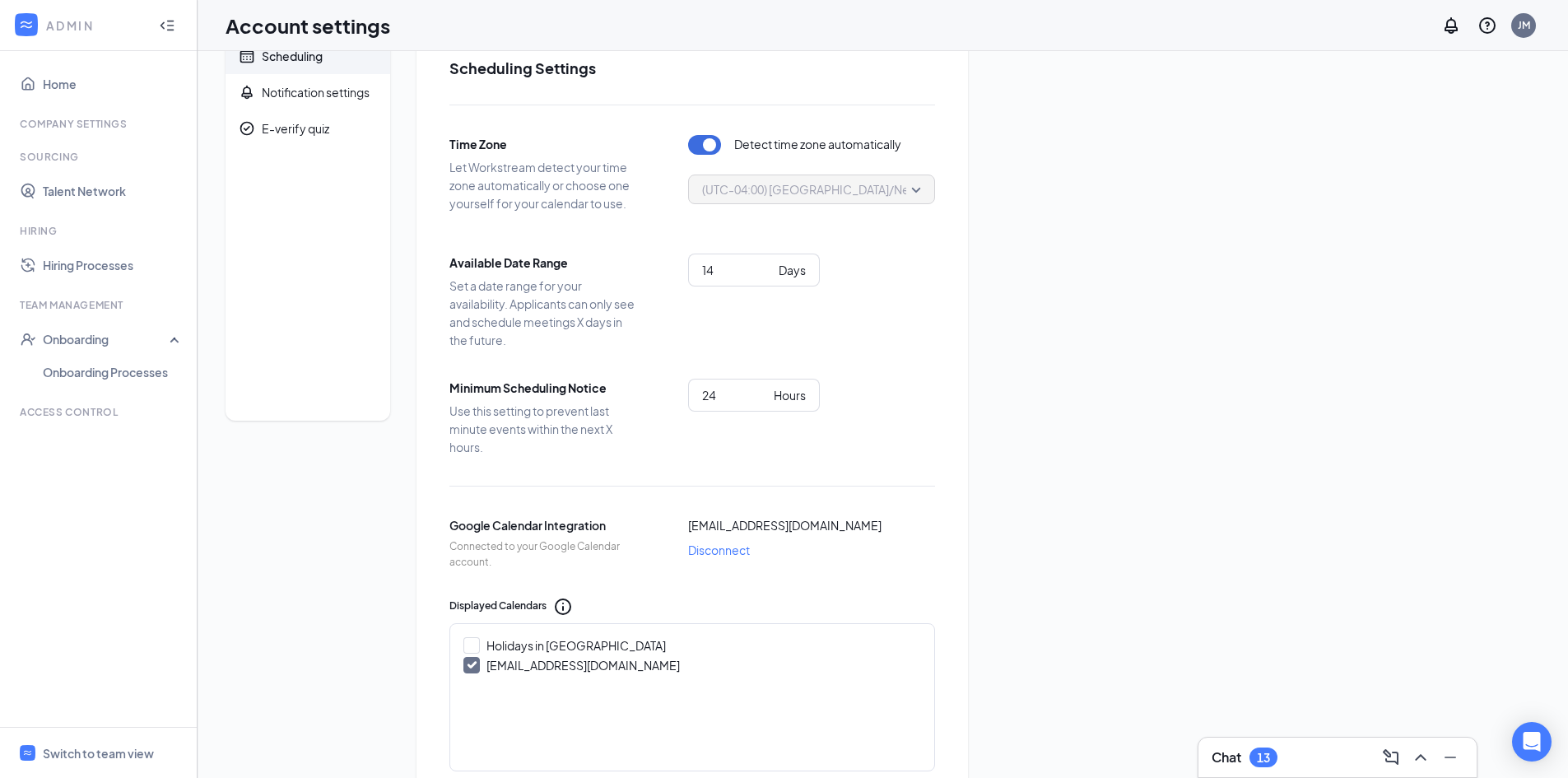
scroll to position [0, 0]
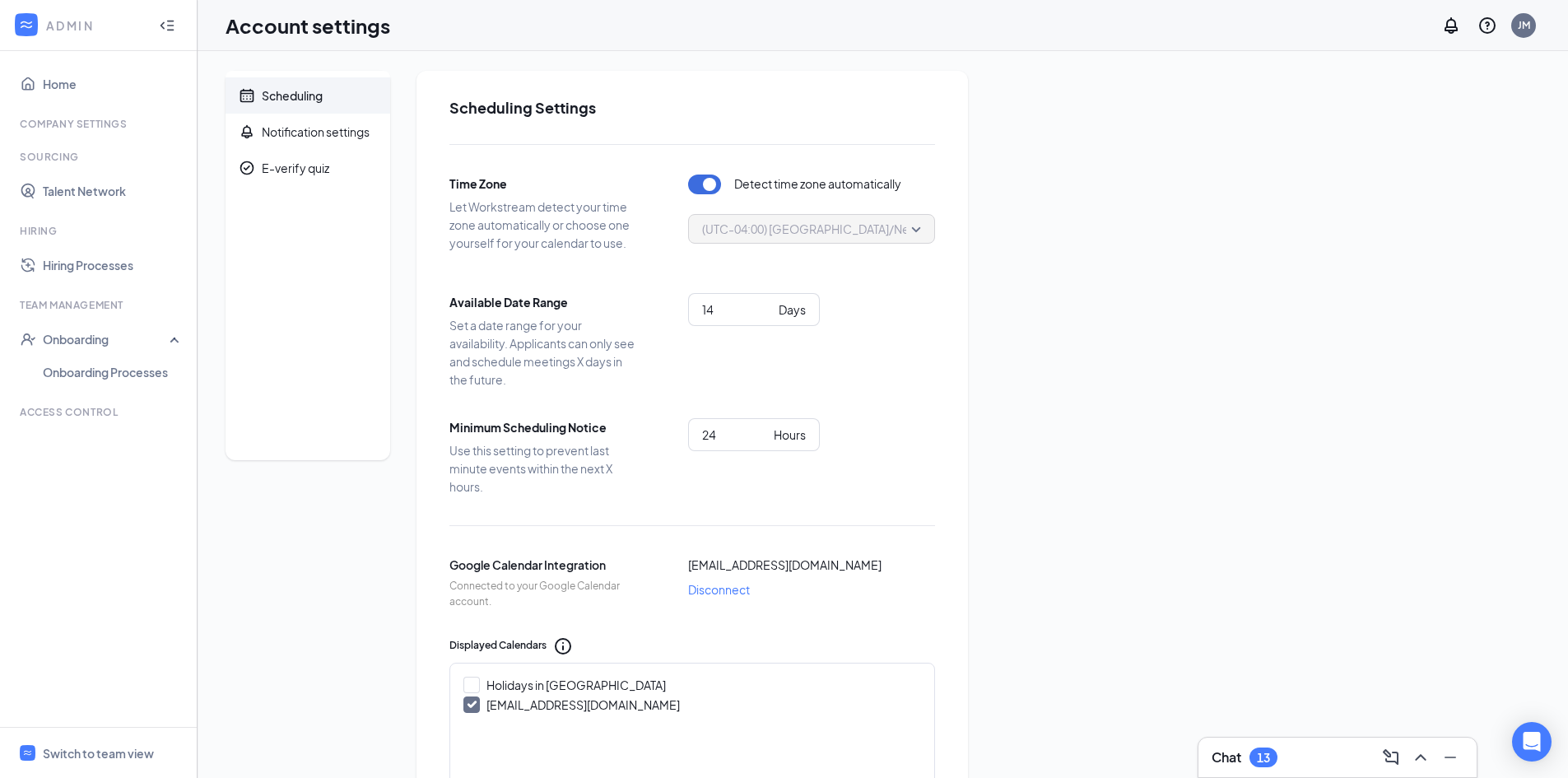
click at [31, 30] on icon "WorkstreamLogo" at bounding box center [26, 25] width 17 height 17
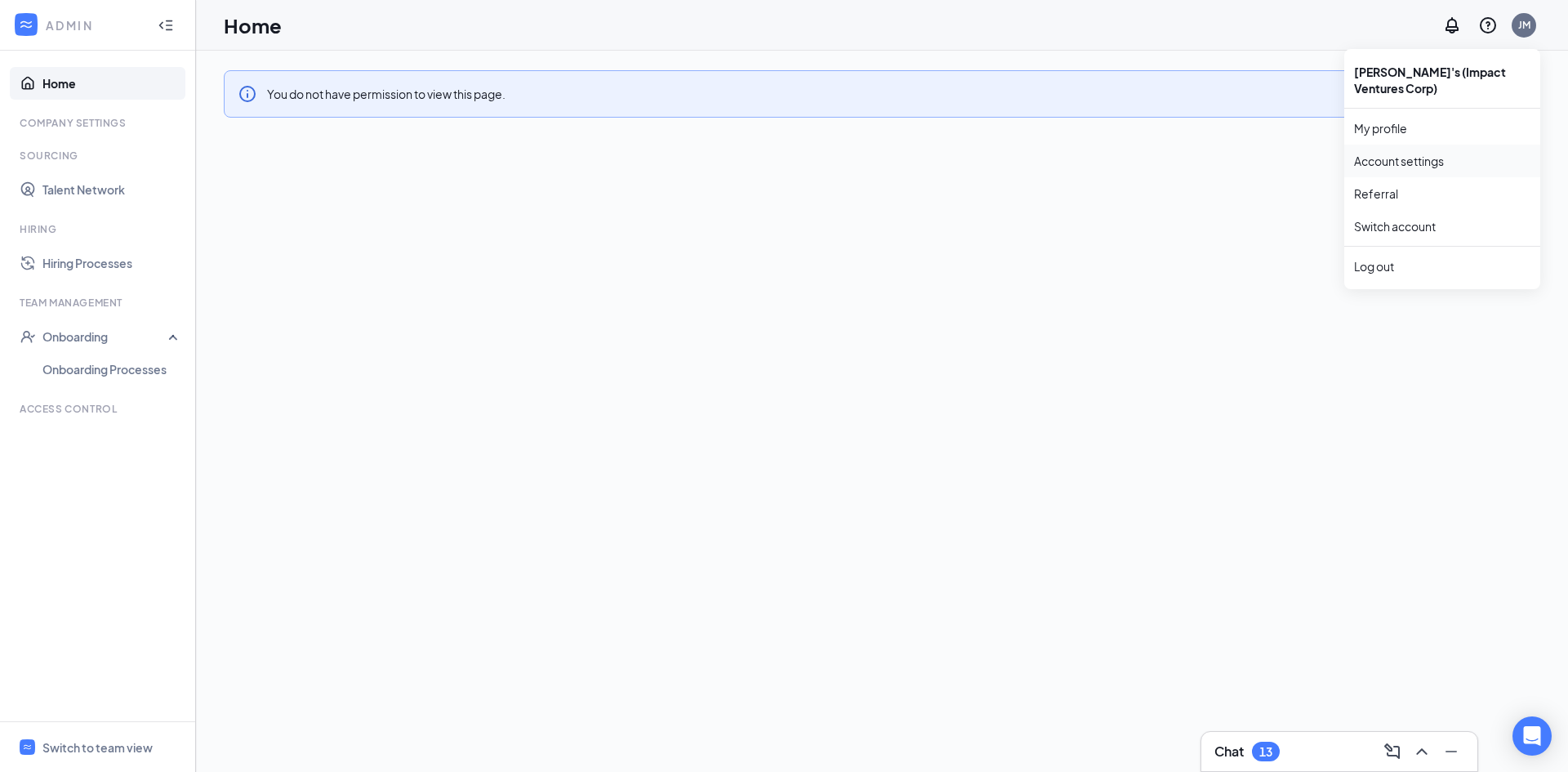
click at [1382, 165] on link "Account settings" at bounding box center [1443, 161] width 177 height 17
